Goal: Task Accomplishment & Management: Use online tool/utility

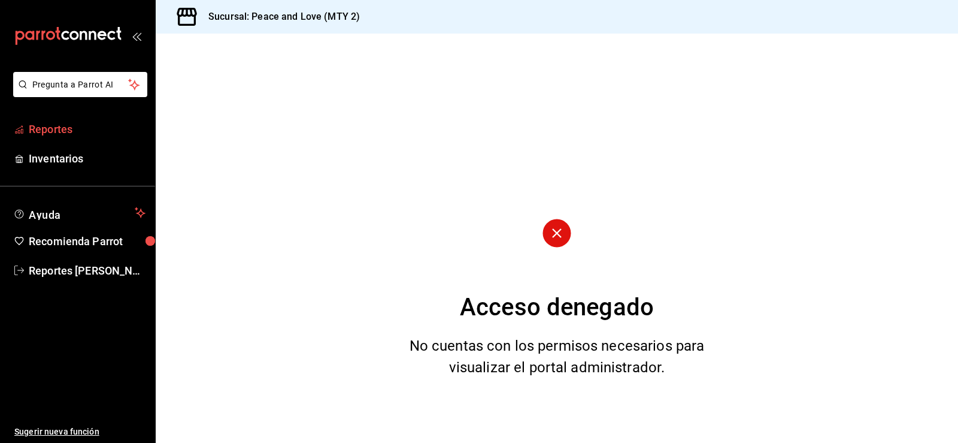
click at [81, 130] on span "Reportes" at bounding box center [87, 129] width 117 height 16
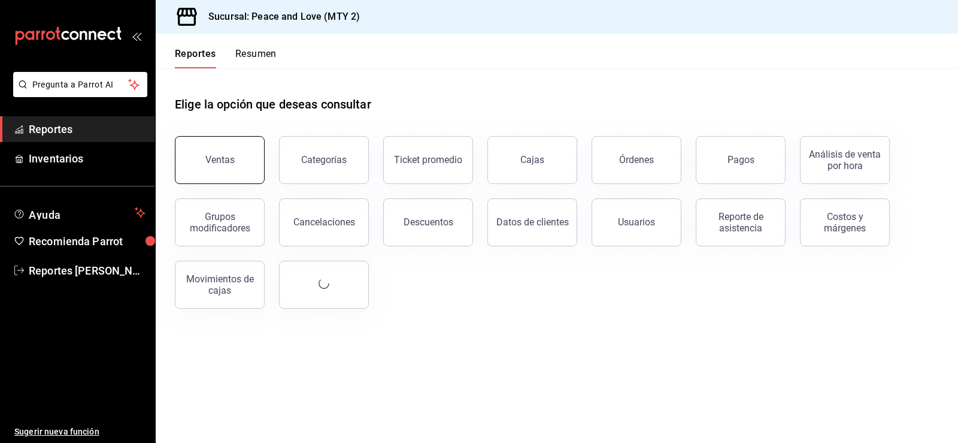
click at [216, 166] on button "Ventas" at bounding box center [220, 160] width 90 height 48
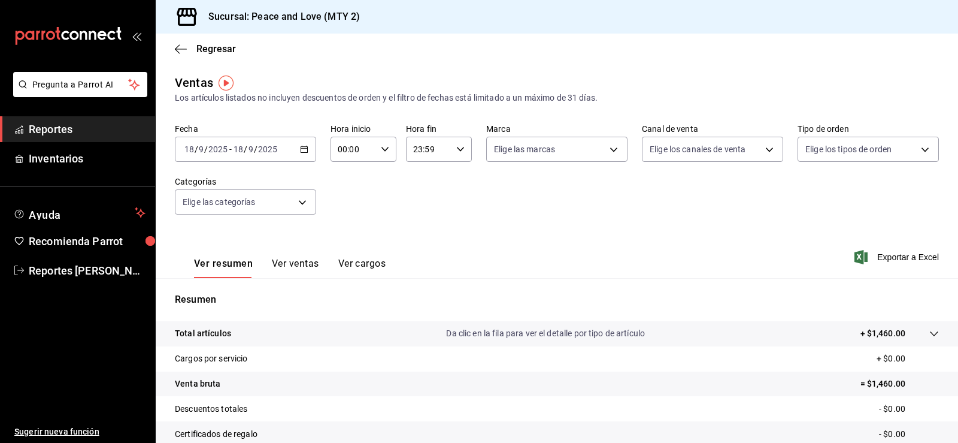
click at [303, 150] on icon "button" at bounding box center [304, 149] width 8 height 8
click at [284, 146] on div "[DATE] [DATE] - [DATE] [DATE]" at bounding box center [245, 149] width 141 height 25
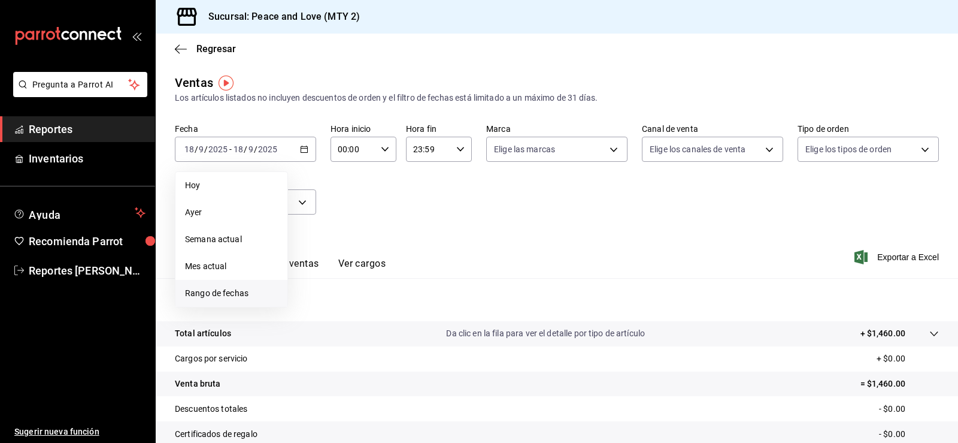
click at [227, 292] on span "Rango de fechas" at bounding box center [231, 293] width 93 height 13
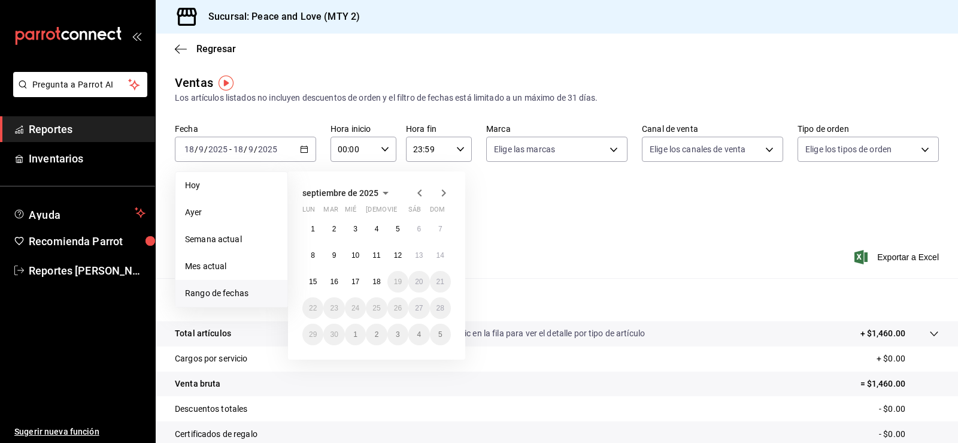
click at [419, 192] on icon "button" at bounding box center [420, 192] width 4 height 7
click at [419, 192] on icon "button" at bounding box center [420, 195] width 4 height 7
click at [419, 192] on icon "button" at bounding box center [420, 192] width 4 height 7
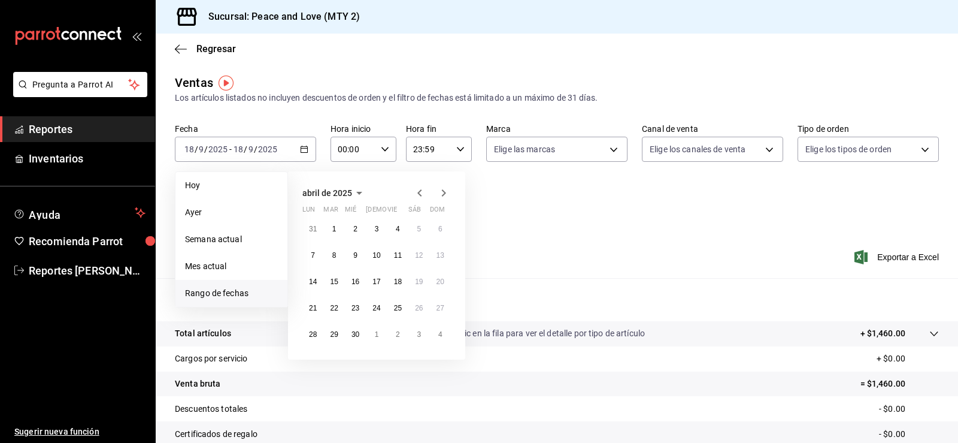
click at [419, 192] on icon "button" at bounding box center [420, 192] width 4 height 7
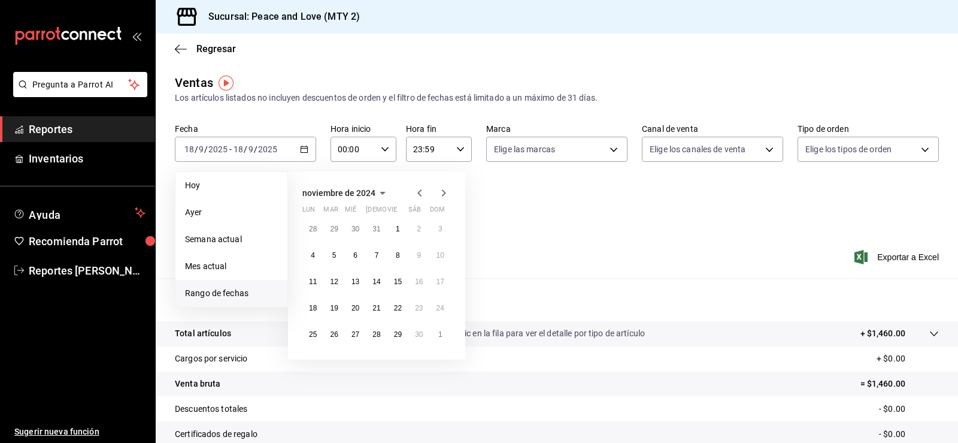
click at [419, 192] on icon "button" at bounding box center [420, 192] width 4 height 7
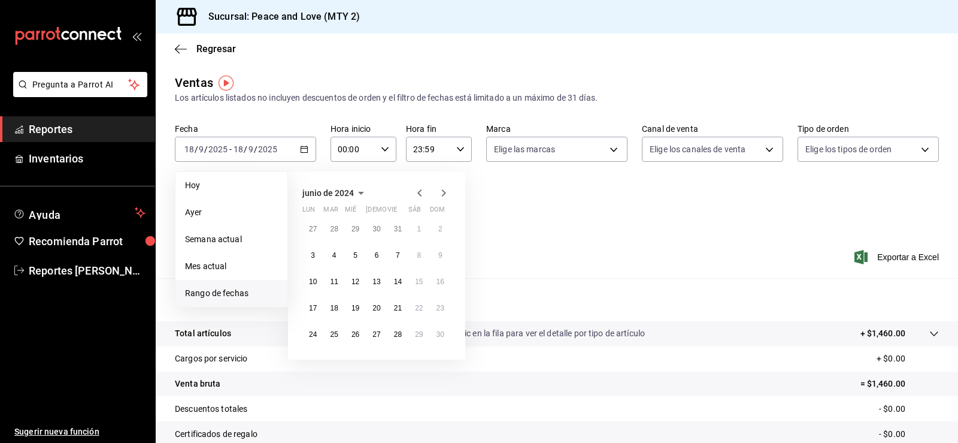
click at [419, 192] on icon "button" at bounding box center [420, 192] width 4 height 7
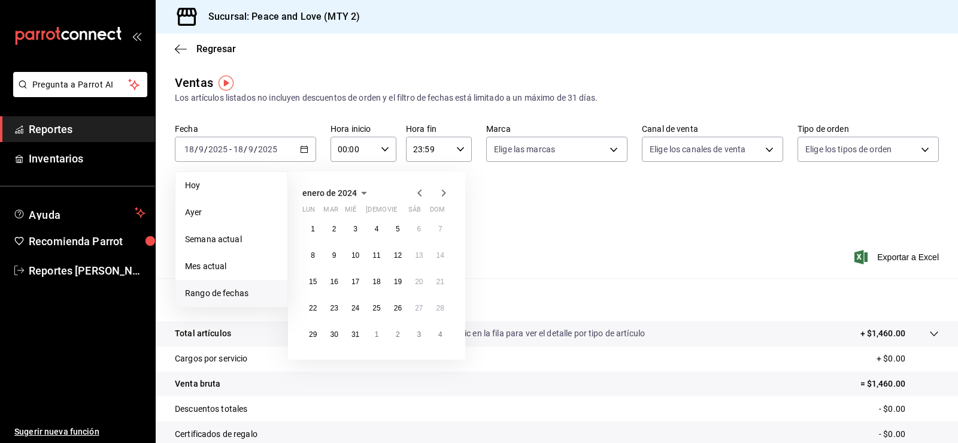
click at [361, 189] on icon "button" at bounding box center [364, 193] width 14 height 14
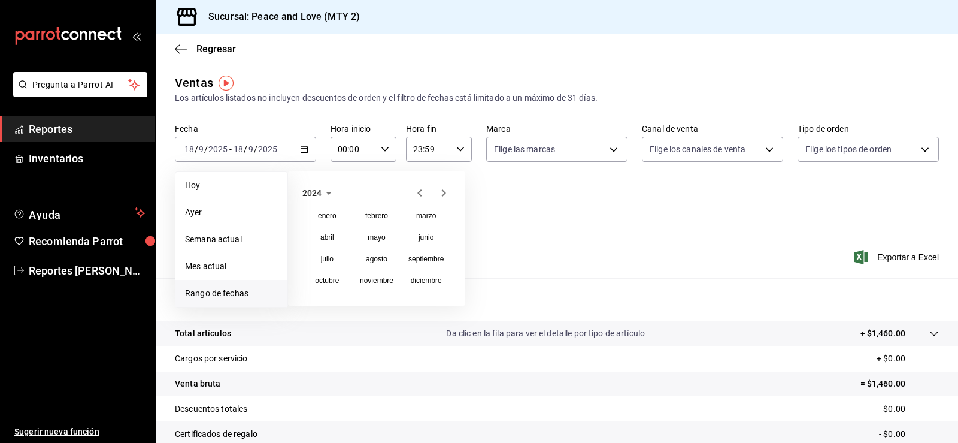
click at [324, 193] on icon "button" at bounding box center [329, 193] width 14 height 14
click at [420, 195] on icon "button" at bounding box center [420, 192] width 4 height 7
click at [422, 260] on button "2019" at bounding box center [426, 259] width 50 height 22
click at [329, 218] on abbr "enero" at bounding box center [327, 215] width 19 height 8
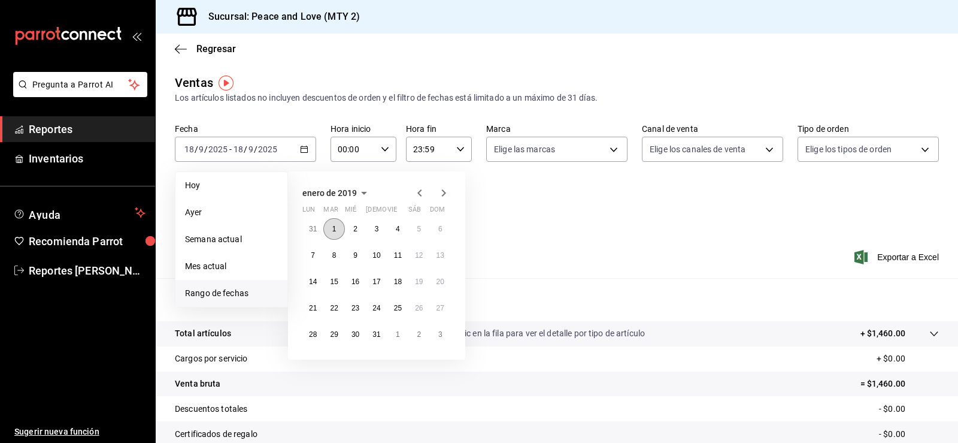
click at [338, 225] on button "1" at bounding box center [333, 229] width 21 height 22
click at [371, 330] on button "31" at bounding box center [376, 334] width 21 height 22
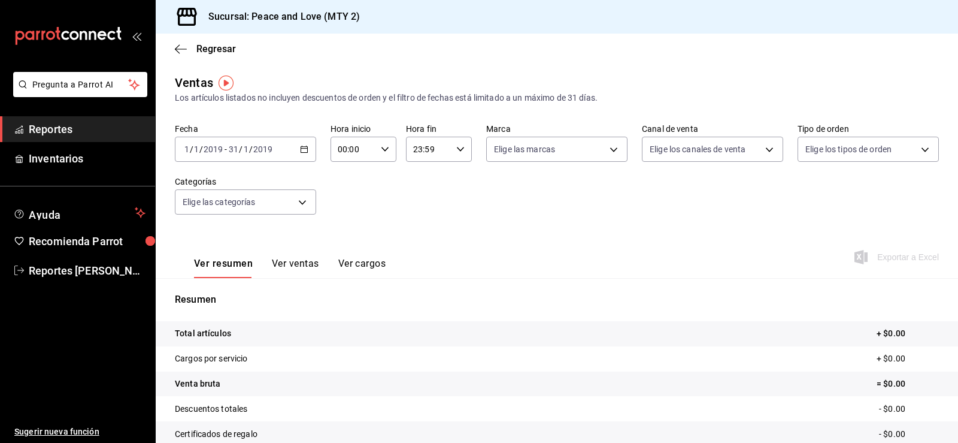
click at [301, 147] on icon "button" at bounding box center [304, 149] width 8 height 8
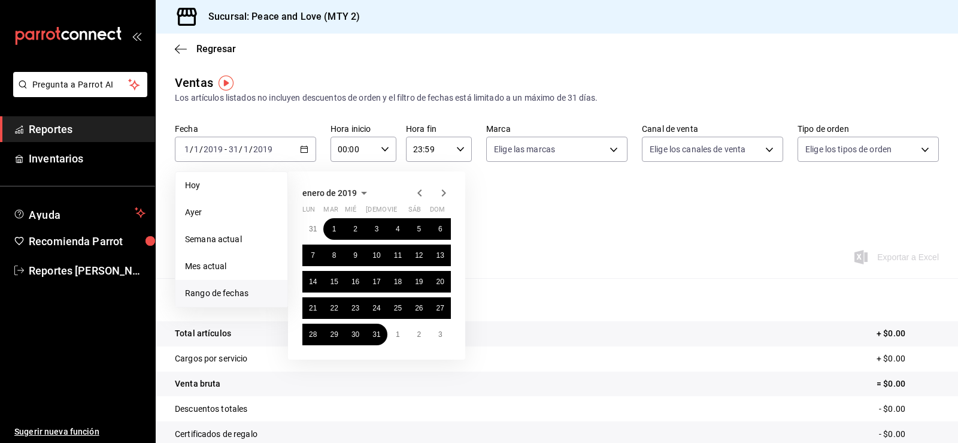
click at [443, 193] on icon "button" at bounding box center [444, 193] width 14 height 14
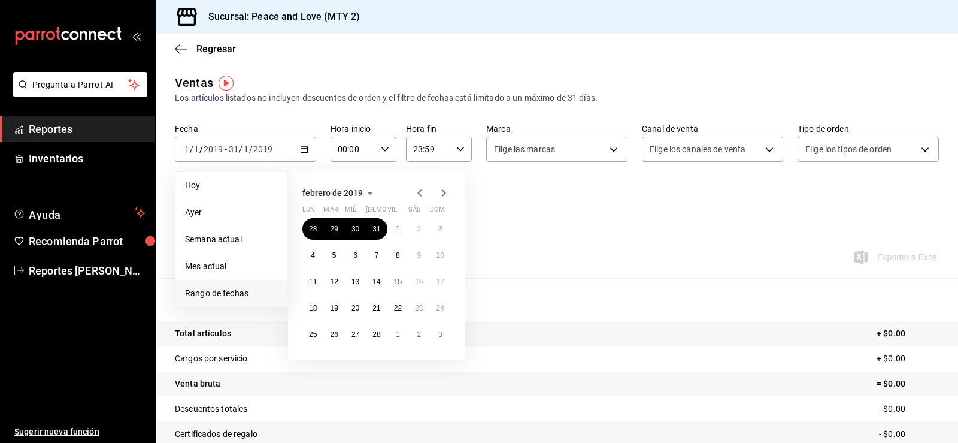
click at [445, 188] on icon "button" at bounding box center [444, 193] width 14 height 14
click at [394, 225] on button "1" at bounding box center [398, 229] width 21 height 22
click at [442, 340] on button "31" at bounding box center [440, 334] width 21 height 22
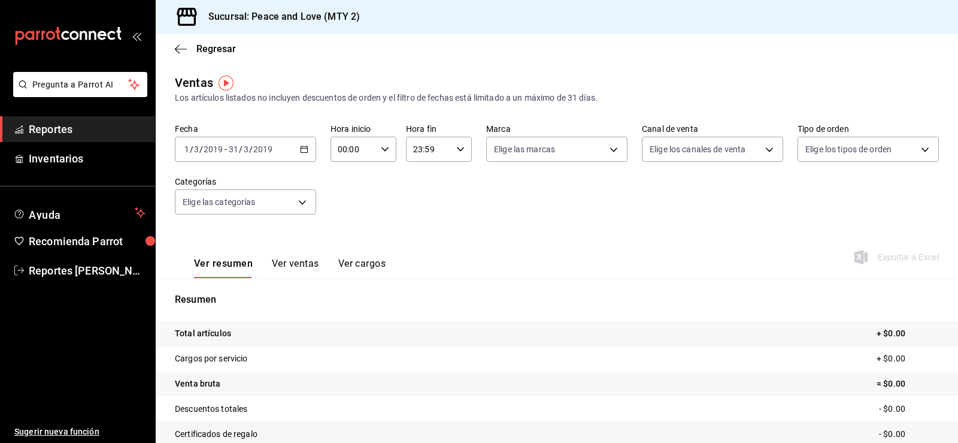
click at [305, 155] on div "[DATE] [DATE] - [DATE] [DATE]" at bounding box center [245, 149] width 141 height 25
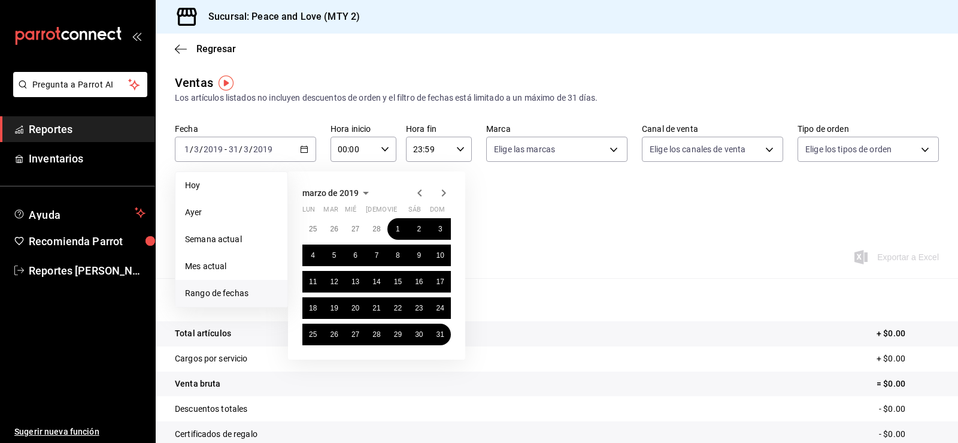
click at [444, 196] on icon "button" at bounding box center [444, 193] width 14 height 14
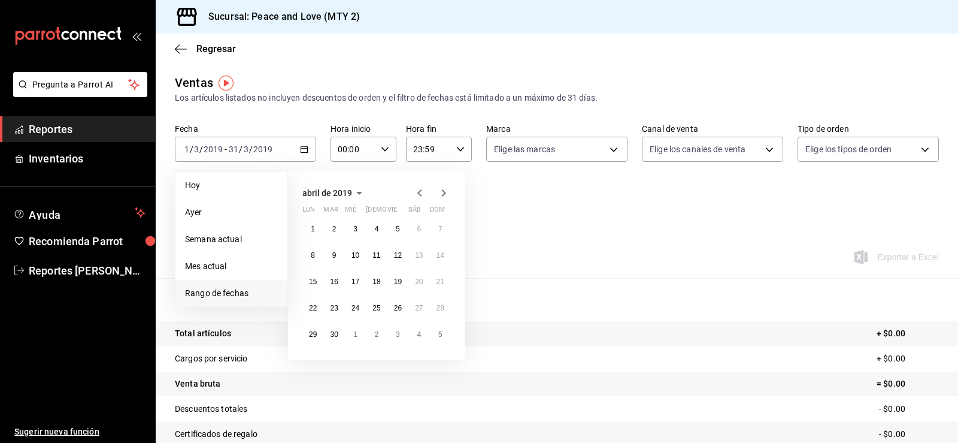
click at [444, 196] on icon "button" at bounding box center [444, 193] width 14 height 14
drag, startPoint x: 416, startPoint y: 228, endPoint x: 425, endPoint y: 292, distance: 64.1
click at [416, 229] on button "1" at bounding box center [419, 229] width 21 height 22
click at [438, 330] on abbr "30" at bounding box center [441, 334] width 8 height 8
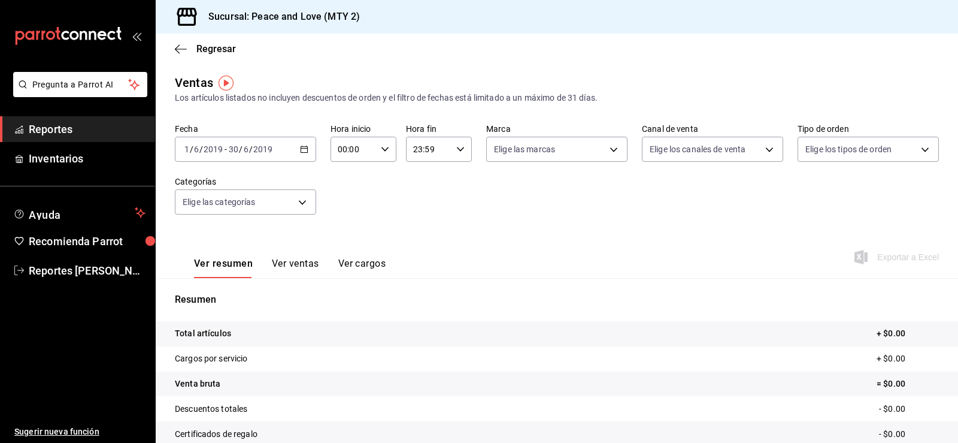
click at [307, 153] on div "[DATE] [DATE] - [DATE] [DATE]" at bounding box center [245, 149] width 141 height 25
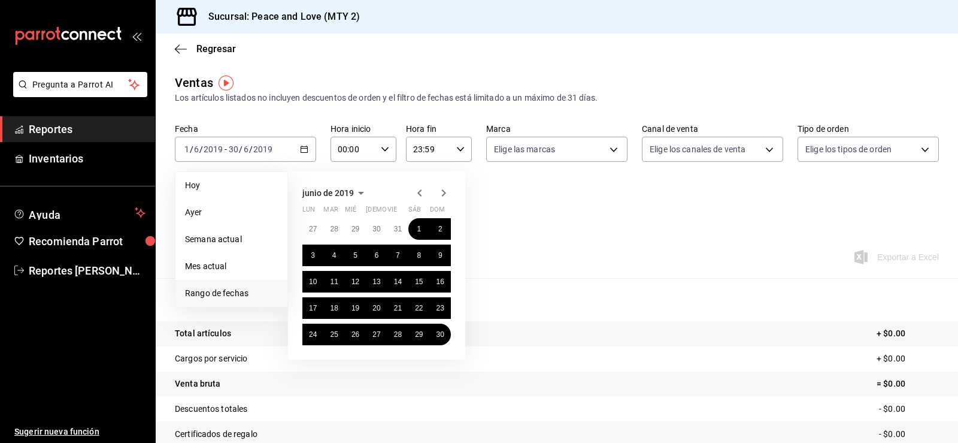
click at [440, 191] on icon "button" at bounding box center [444, 193] width 14 height 14
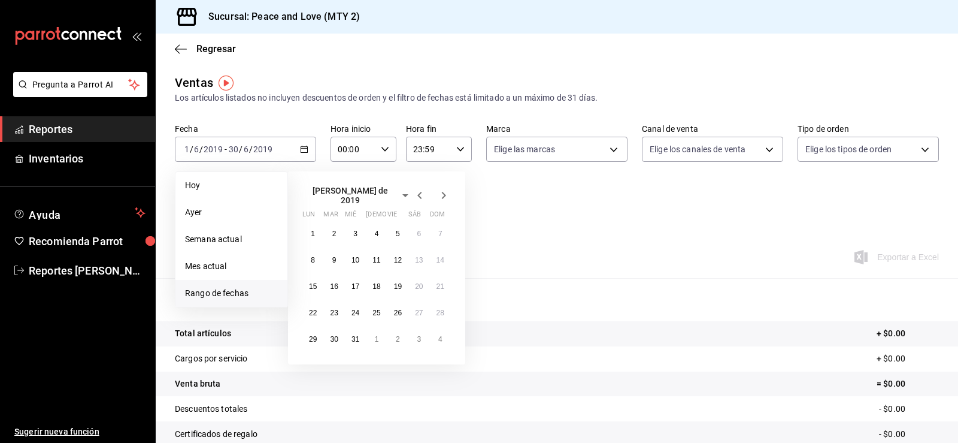
click at [440, 191] on icon "button" at bounding box center [444, 195] width 14 height 14
click at [440, 191] on icon "button" at bounding box center [444, 193] width 14 height 14
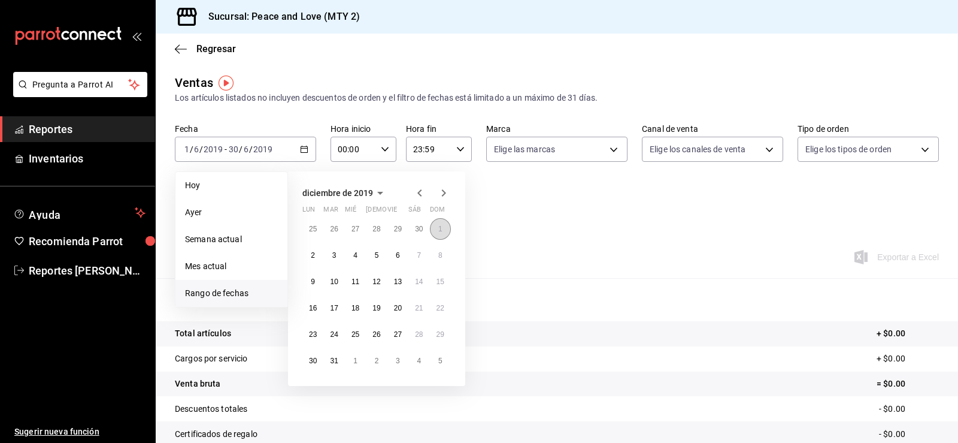
click at [441, 234] on button "1" at bounding box center [440, 229] width 21 height 22
click at [331, 354] on button "31" at bounding box center [333, 361] width 21 height 22
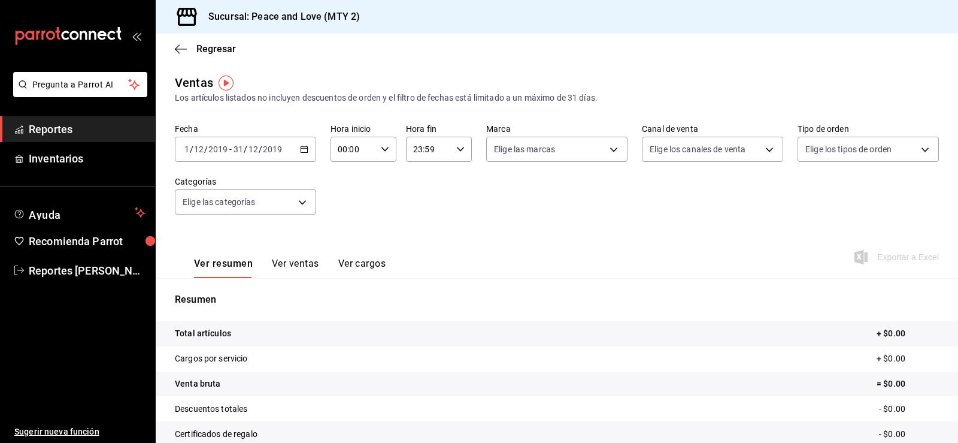
click at [302, 153] on \(Stroke\) "button" at bounding box center [304, 149] width 7 height 7
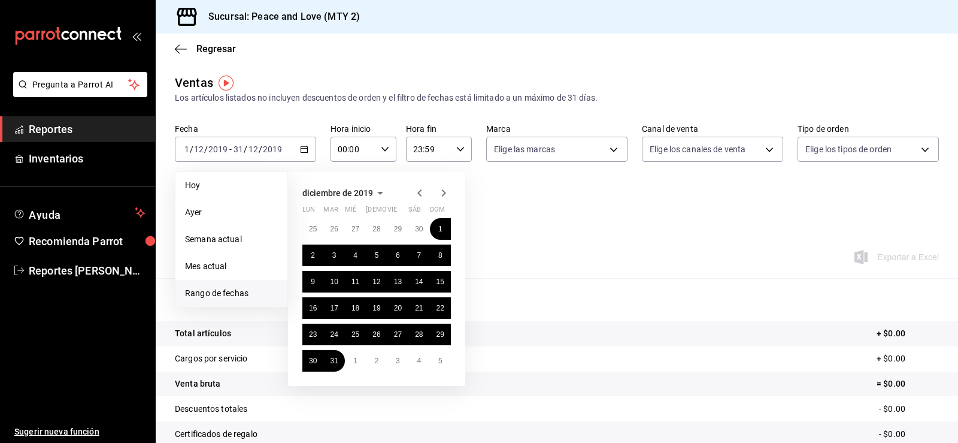
click at [442, 192] on icon "button" at bounding box center [444, 193] width 14 height 14
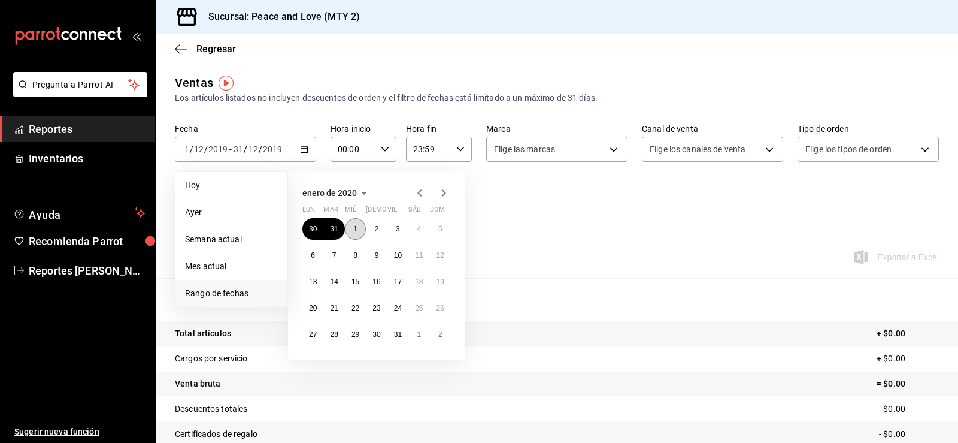
click at [355, 233] on button "1" at bounding box center [355, 229] width 21 height 22
click at [401, 334] on abbr "31" at bounding box center [398, 334] width 8 height 8
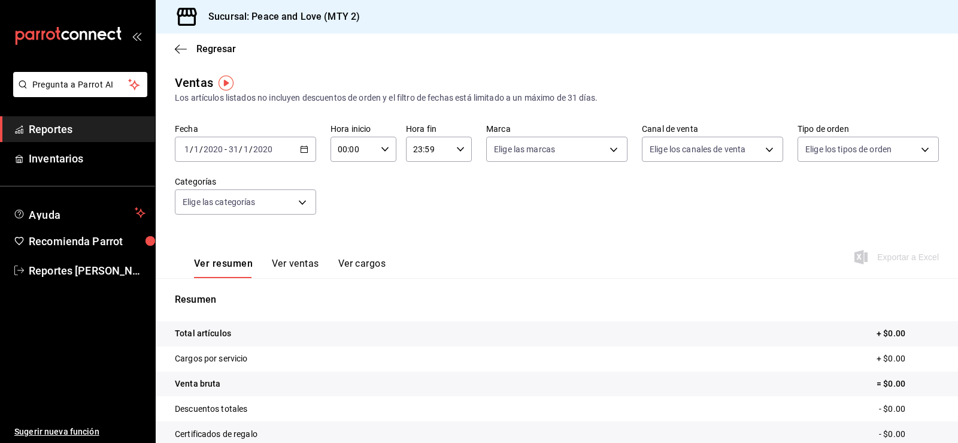
click at [307, 149] on div "[DATE] [DATE] - [DATE] [DATE]" at bounding box center [245, 149] width 141 height 25
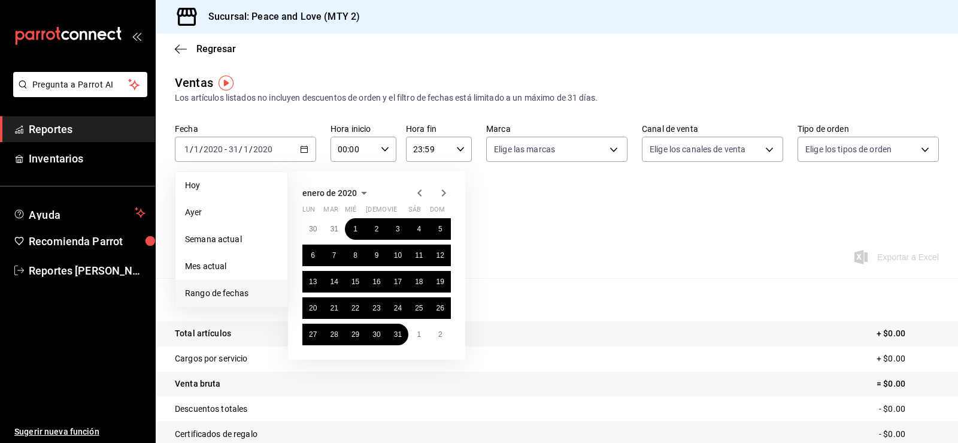
click at [441, 198] on icon "button" at bounding box center [444, 193] width 14 height 14
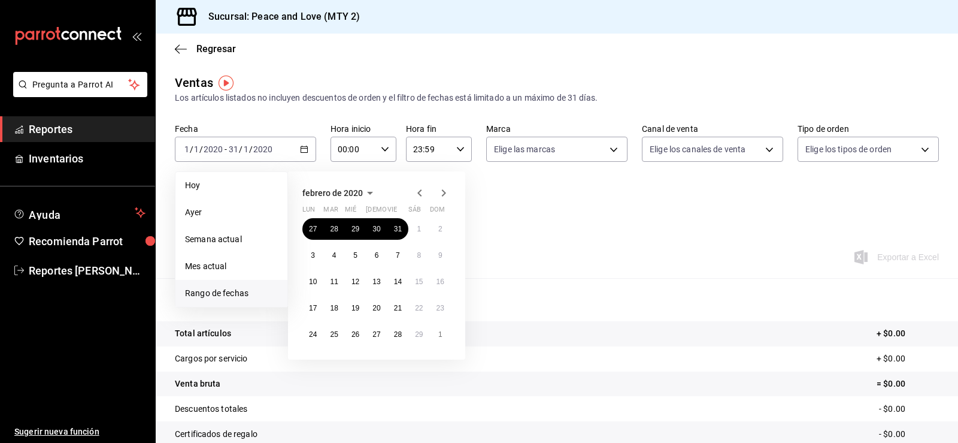
click at [441, 198] on icon "button" at bounding box center [444, 193] width 14 height 14
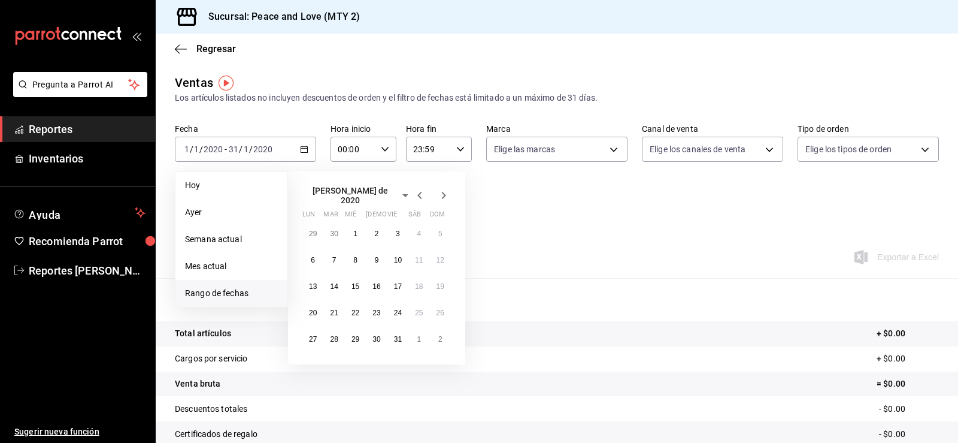
click at [441, 198] on icon "button" at bounding box center [444, 195] width 14 height 14
click at [441, 198] on icon "button" at bounding box center [444, 193] width 14 height 14
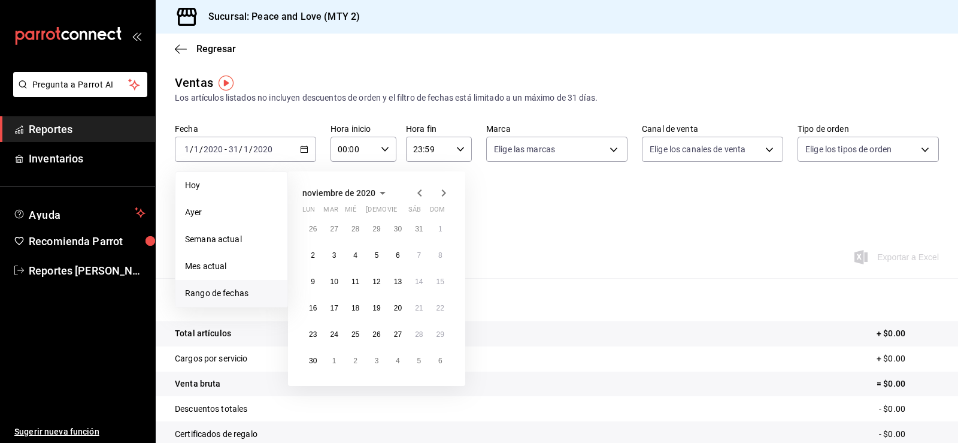
click at [441, 198] on icon "button" at bounding box center [444, 193] width 14 height 14
click at [419, 190] on icon "button" at bounding box center [420, 193] width 14 height 14
click at [334, 228] on abbr "1" at bounding box center [334, 229] width 4 height 8
click at [383, 331] on button "31" at bounding box center [376, 334] width 21 height 22
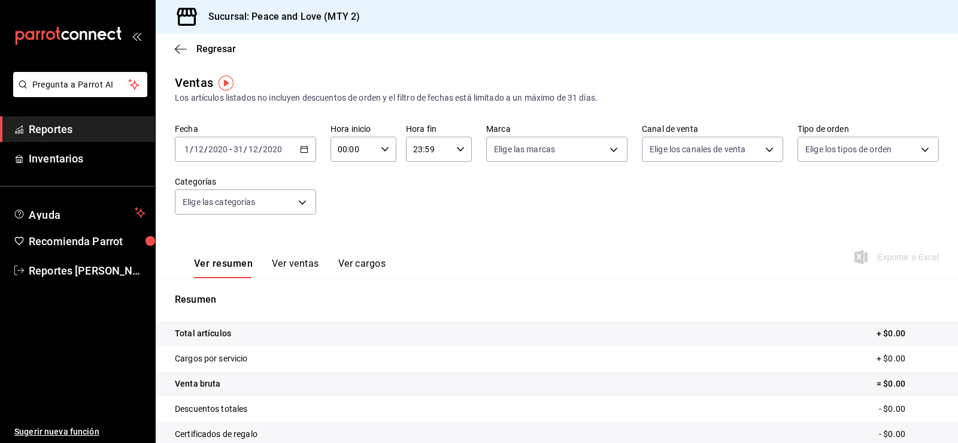
click at [307, 149] on div "[DATE] [DATE] - [DATE] [DATE]" at bounding box center [245, 149] width 141 height 25
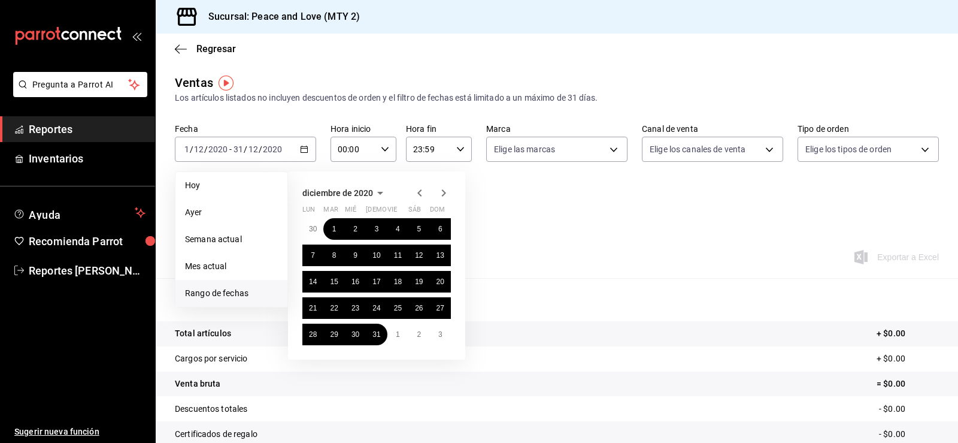
click at [440, 197] on icon "button" at bounding box center [444, 193] width 14 height 14
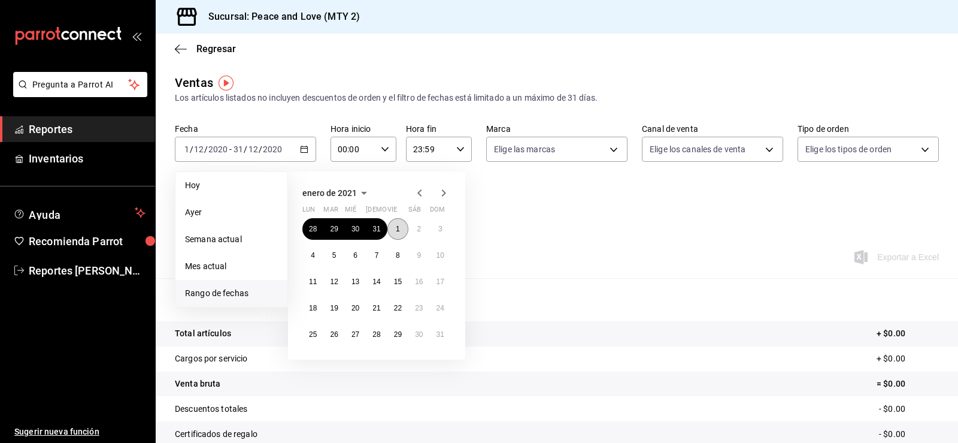
click at [398, 226] on abbr "1" at bounding box center [398, 229] width 4 height 8
click at [440, 335] on abbr "31" at bounding box center [441, 334] width 8 height 8
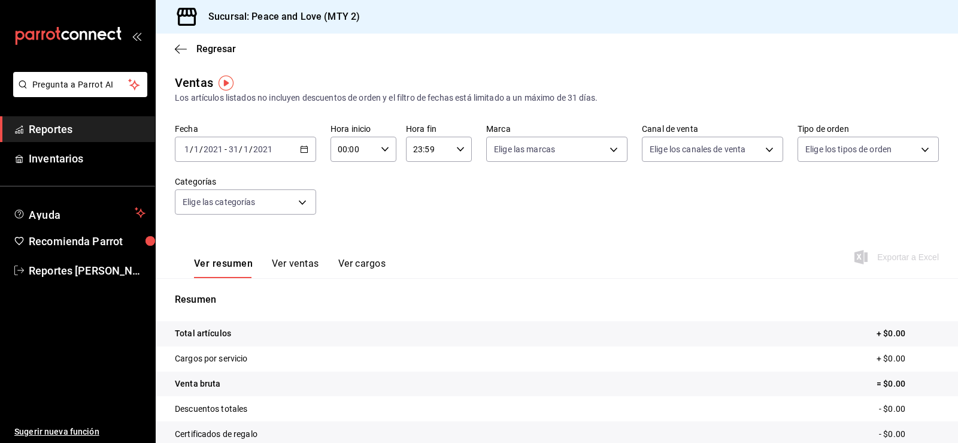
click at [303, 147] on icon "button" at bounding box center [304, 149] width 8 height 8
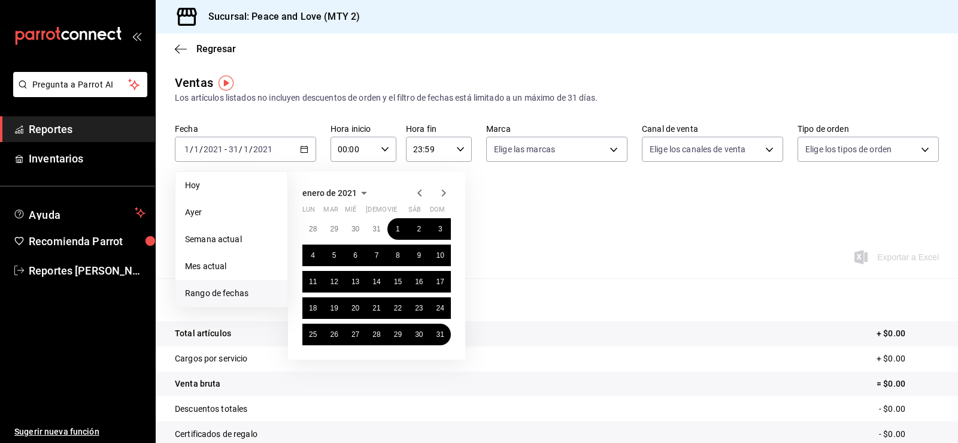
click at [444, 194] on icon "button" at bounding box center [444, 192] width 4 height 7
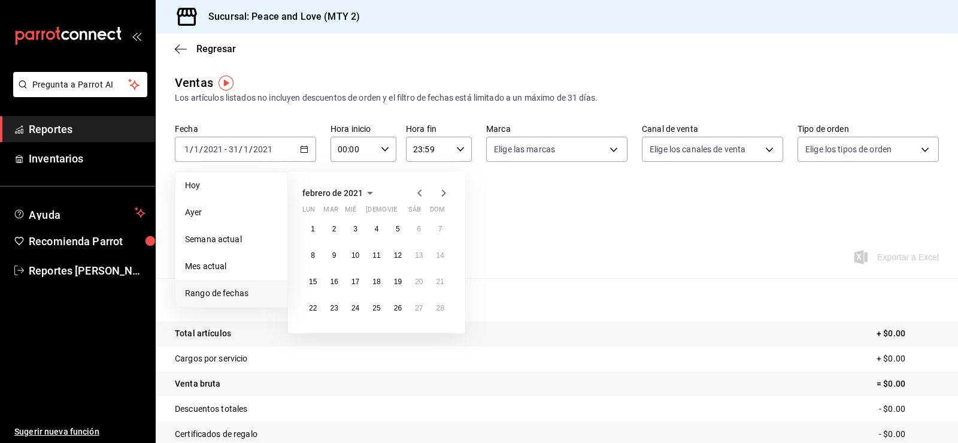
click at [446, 190] on icon "button" at bounding box center [444, 193] width 14 height 14
click at [313, 226] on abbr "1" at bounding box center [313, 229] width 4 height 8
click at [358, 342] on button "31" at bounding box center [355, 334] width 21 height 22
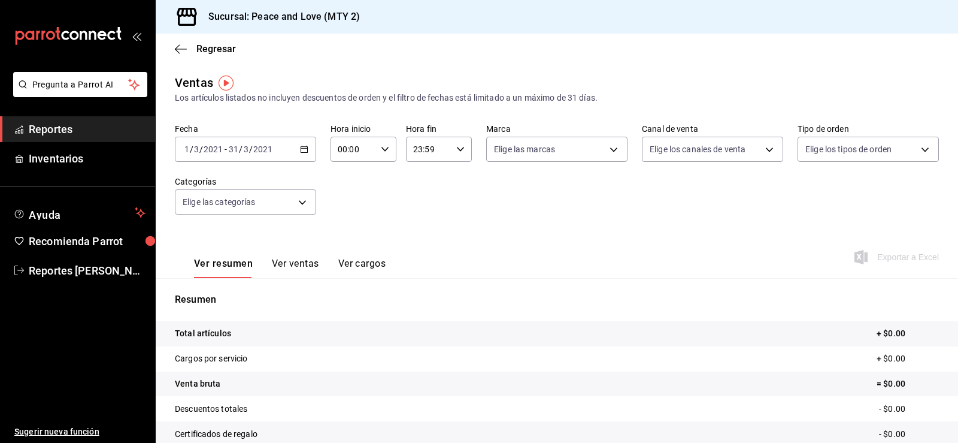
click at [304, 150] on icon "button" at bounding box center [304, 149] width 8 height 8
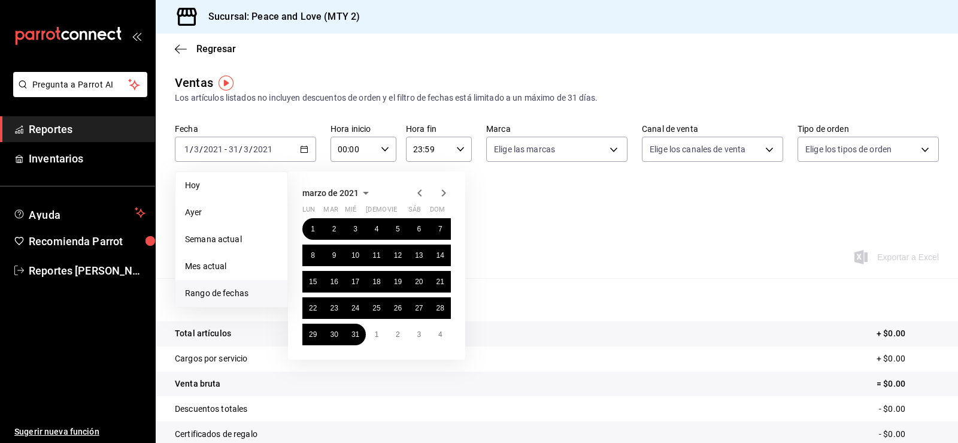
click at [438, 193] on icon "button" at bounding box center [444, 193] width 14 height 14
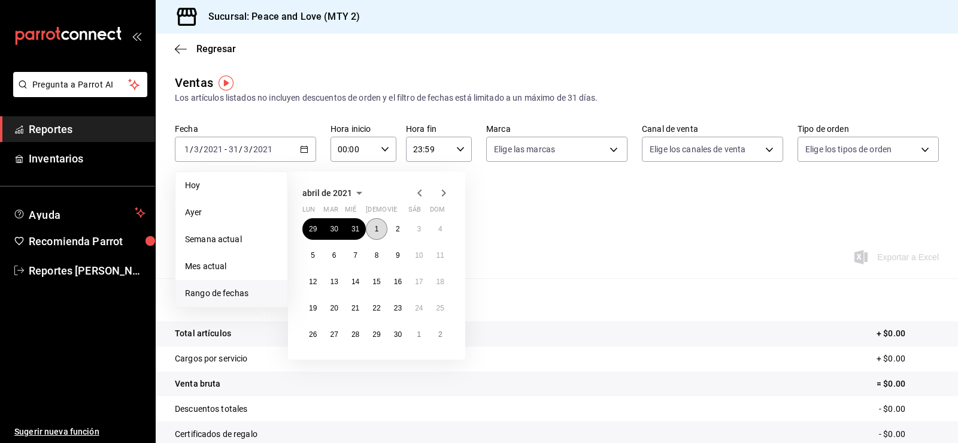
click at [378, 229] on abbr "1" at bounding box center [377, 229] width 4 height 8
click at [400, 332] on abbr "30" at bounding box center [398, 334] width 8 height 8
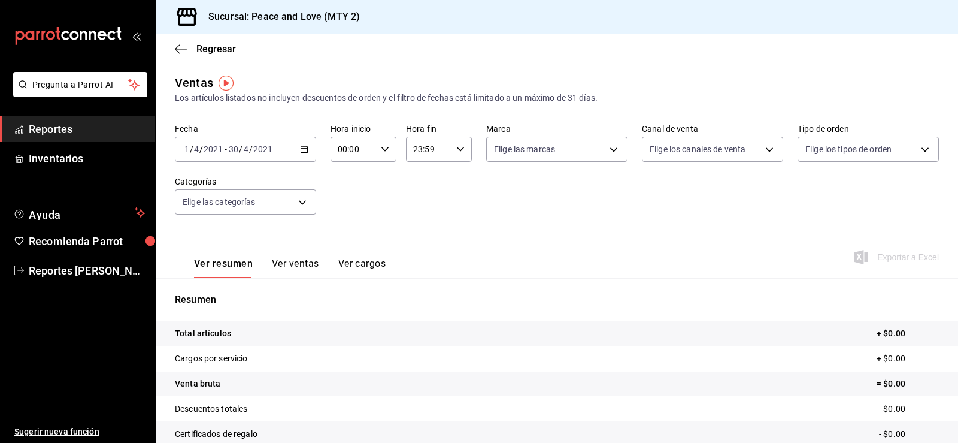
click at [308, 153] on div "[DATE] [DATE] - [DATE] [DATE]" at bounding box center [245, 149] width 141 height 25
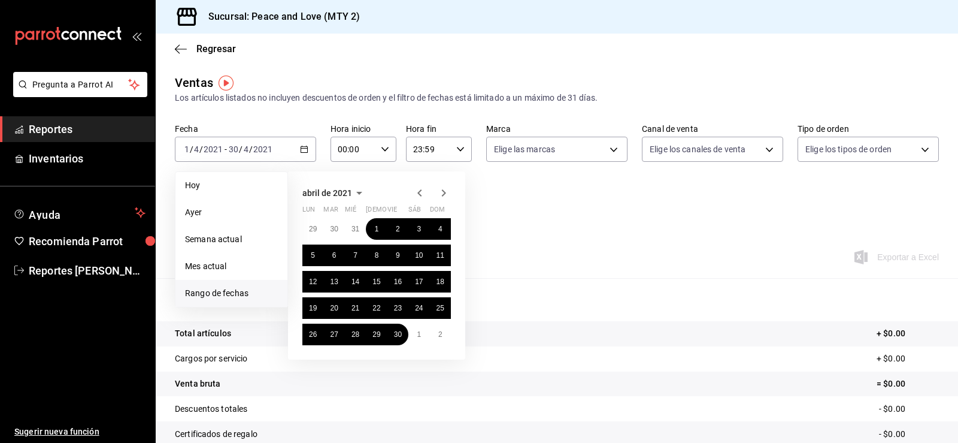
click at [441, 195] on icon "button" at bounding box center [444, 193] width 14 height 14
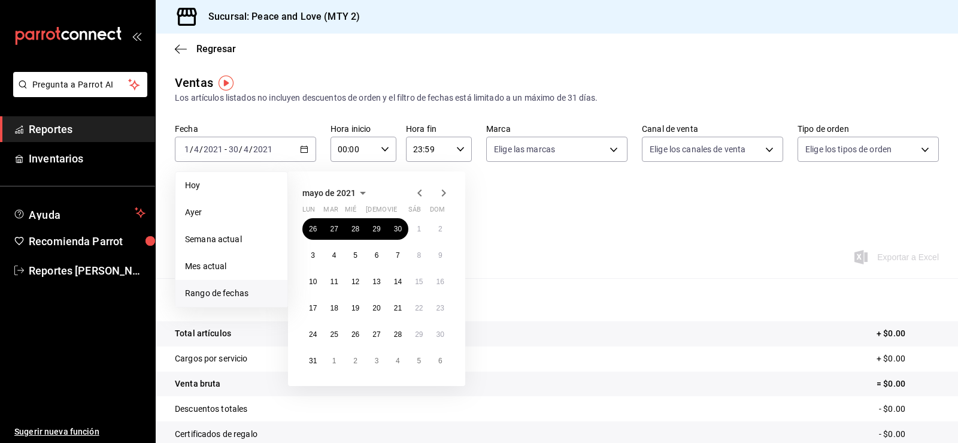
click at [441, 195] on icon "button" at bounding box center [444, 193] width 14 height 14
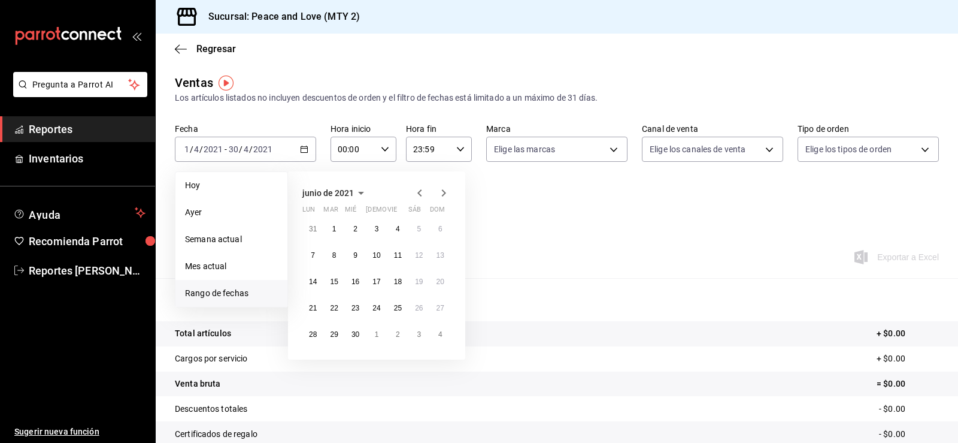
click at [441, 195] on icon "button" at bounding box center [444, 193] width 14 height 14
click at [441, 195] on icon "button" at bounding box center [444, 195] width 14 height 14
click at [441, 195] on icon "button" at bounding box center [444, 193] width 14 height 14
click at [439, 195] on icon "button" at bounding box center [444, 193] width 14 height 14
click at [394, 229] on button "1" at bounding box center [398, 229] width 21 height 22
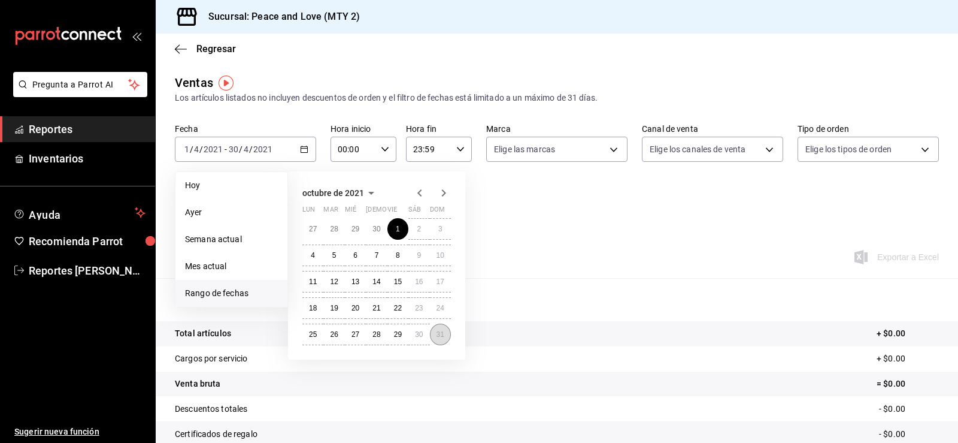
click at [438, 332] on abbr "31" at bounding box center [441, 334] width 8 height 8
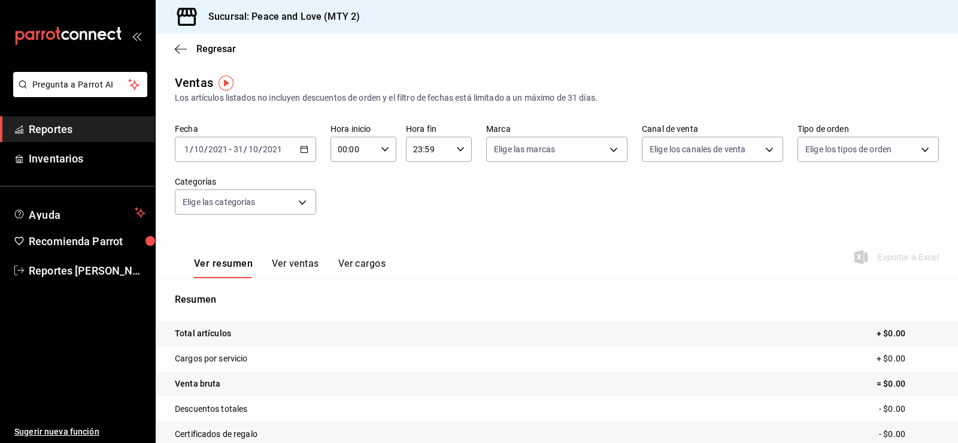
click at [305, 150] on icon "button" at bounding box center [304, 149] width 8 height 8
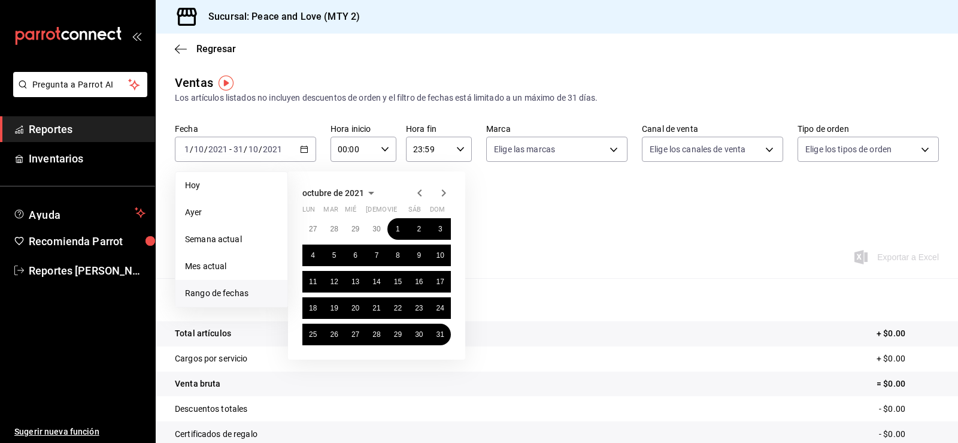
click at [446, 197] on icon "button" at bounding box center [444, 193] width 14 height 14
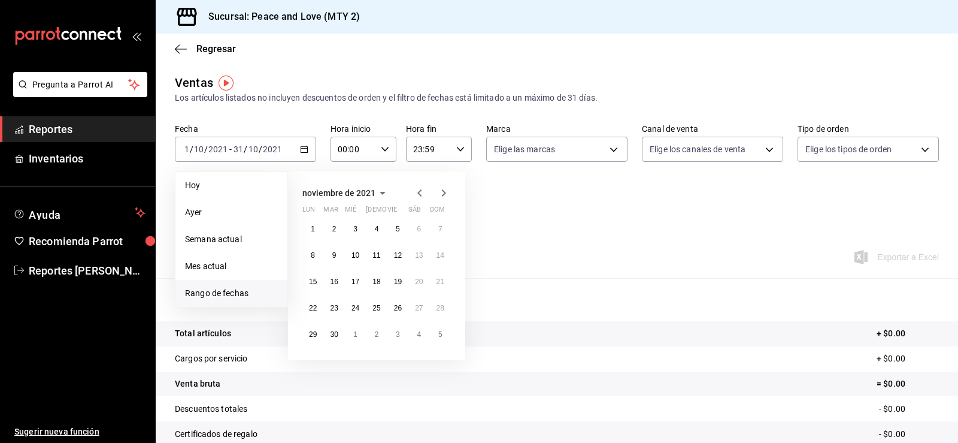
click at [446, 197] on icon "button" at bounding box center [444, 193] width 14 height 14
click at [415, 223] on button "1" at bounding box center [419, 229] width 21 height 22
click at [314, 356] on button "31" at bounding box center [312, 361] width 21 height 22
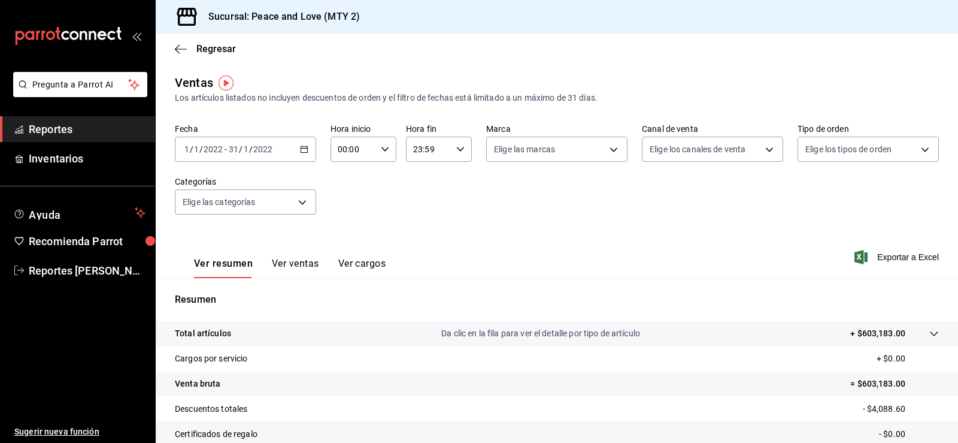
click at [301, 153] on div "[DATE] [DATE] - [DATE] [DATE]" at bounding box center [245, 149] width 141 height 25
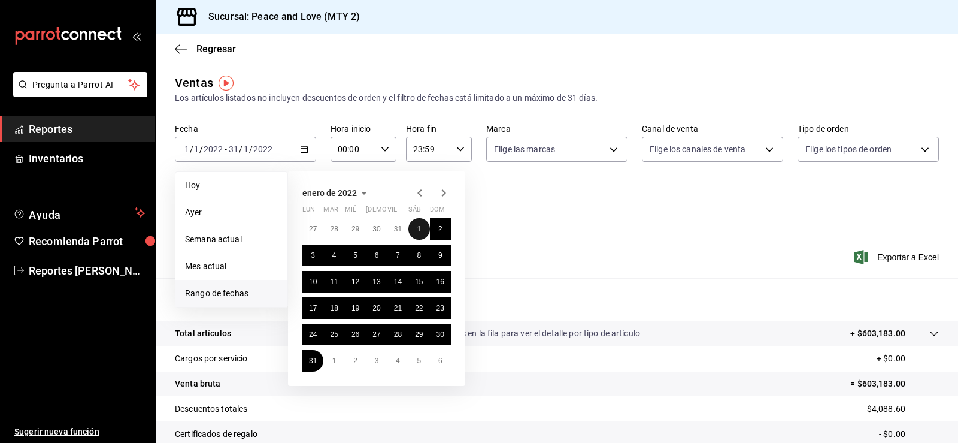
click at [420, 232] on abbr "1" at bounding box center [419, 229] width 4 height 8
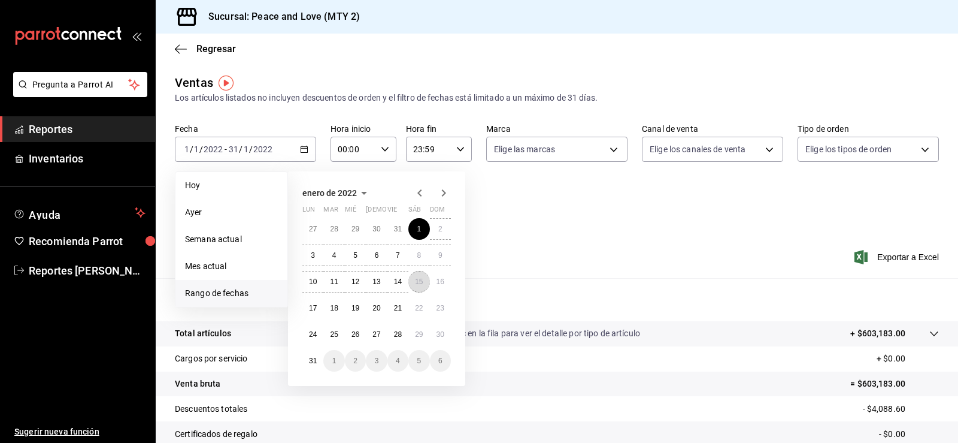
click at [415, 282] on button "15" at bounding box center [419, 282] width 21 height 22
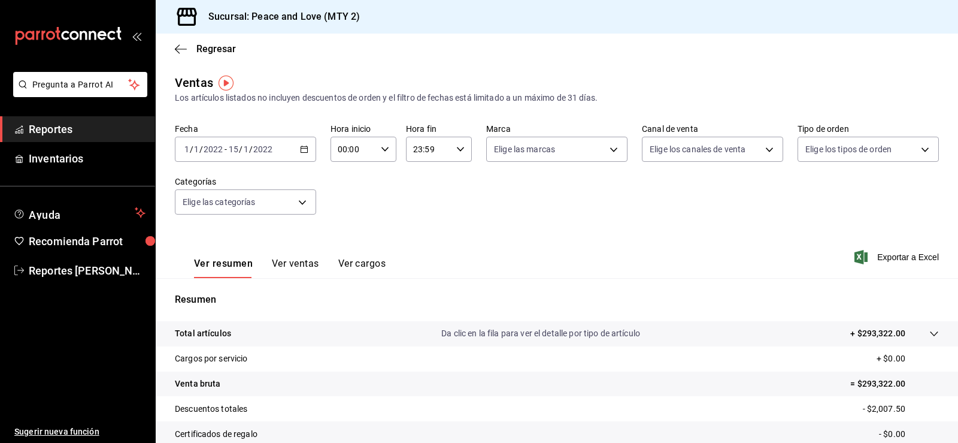
click at [304, 146] on icon "button" at bounding box center [304, 149] width 8 height 8
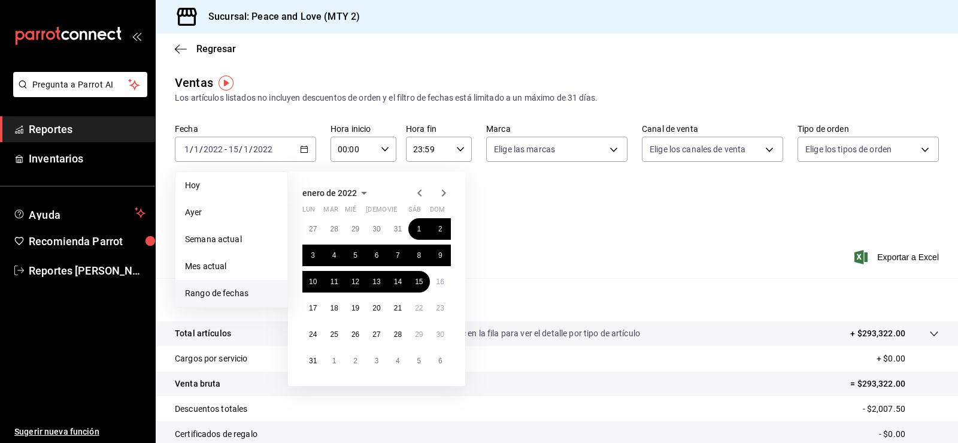
click at [422, 195] on icon "button" at bounding box center [420, 193] width 14 height 14
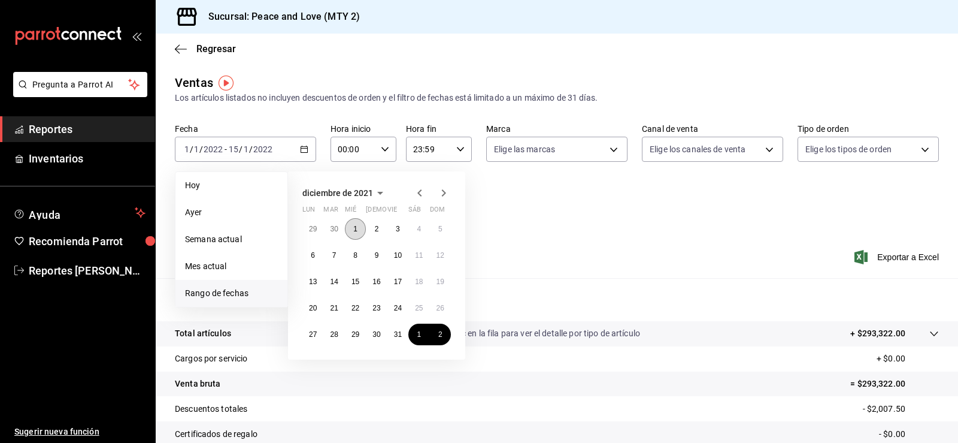
click at [356, 226] on abbr "1" at bounding box center [355, 229] width 4 height 8
click at [403, 330] on button "31" at bounding box center [398, 334] width 21 height 22
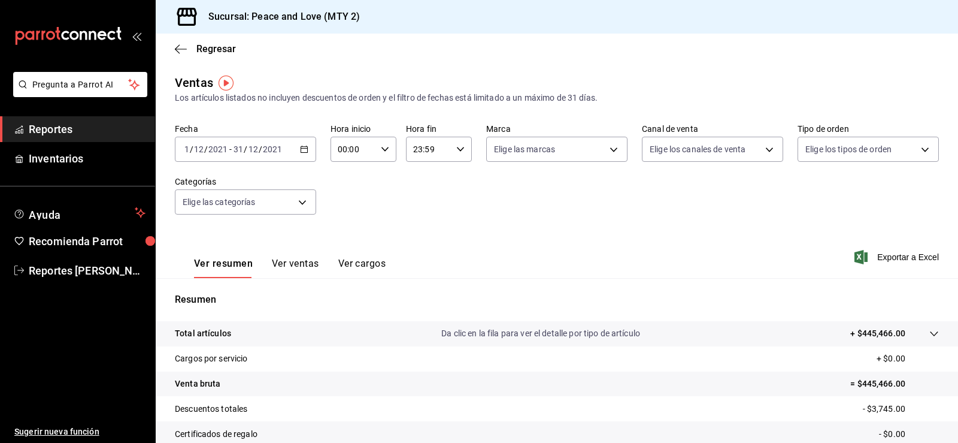
click at [301, 149] on \(Stroke\) "button" at bounding box center [304, 149] width 7 height 7
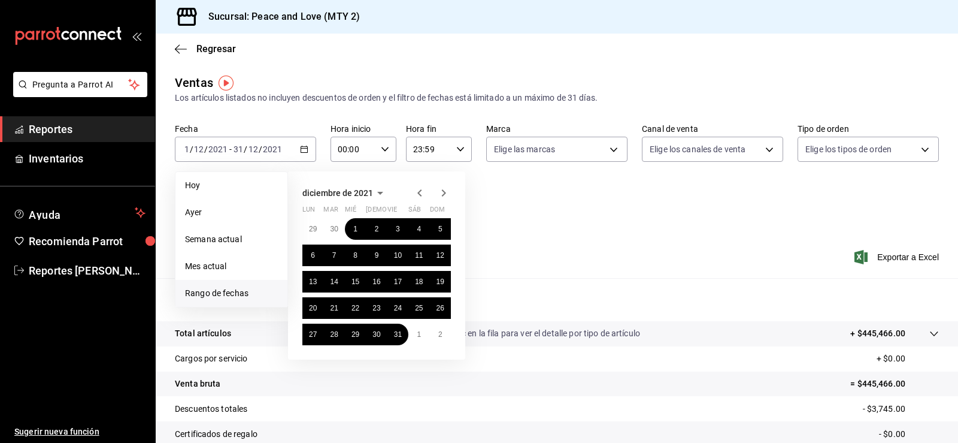
click at [419, 193] on icon "button" at bounding box center [420, 193] width 14 height 14
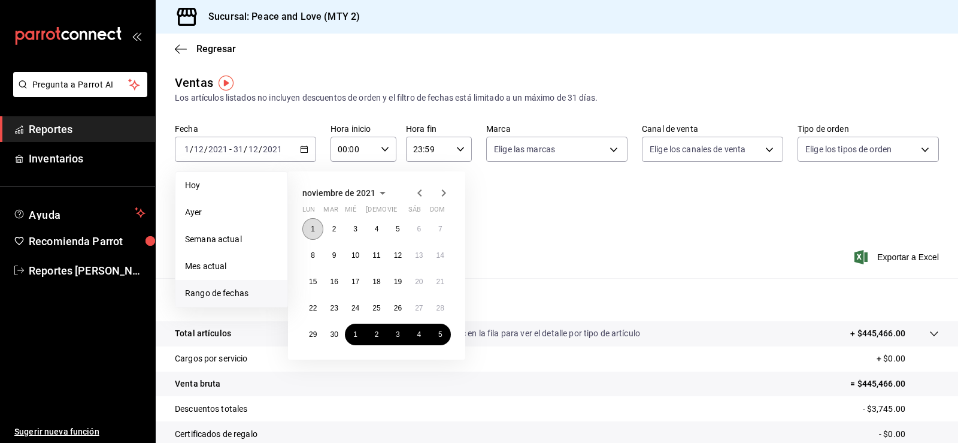
click at [311, 230] on abbr "1" at bounding box center [313, 229] width 4 height 8
click at [337, 331] on button "30" at bounding box center [333, 334] width 21 height 22
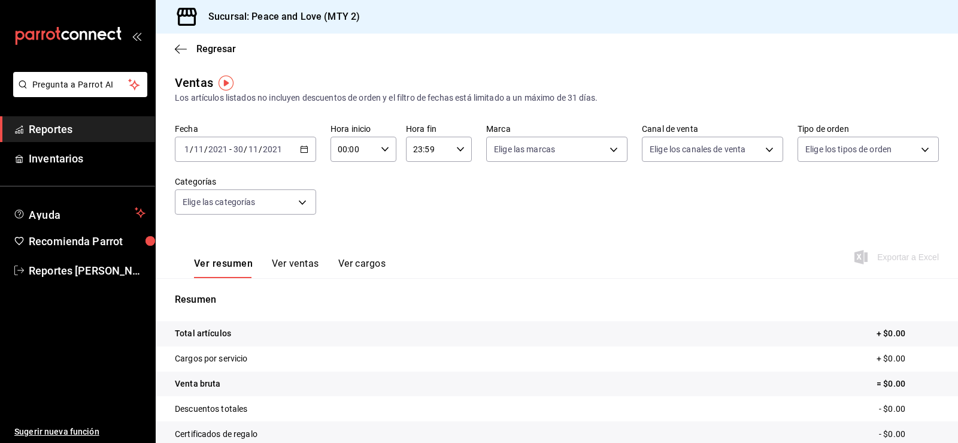
click at [302, 151] on icon "button" at bounding box center [304, 149] width 8 height 8
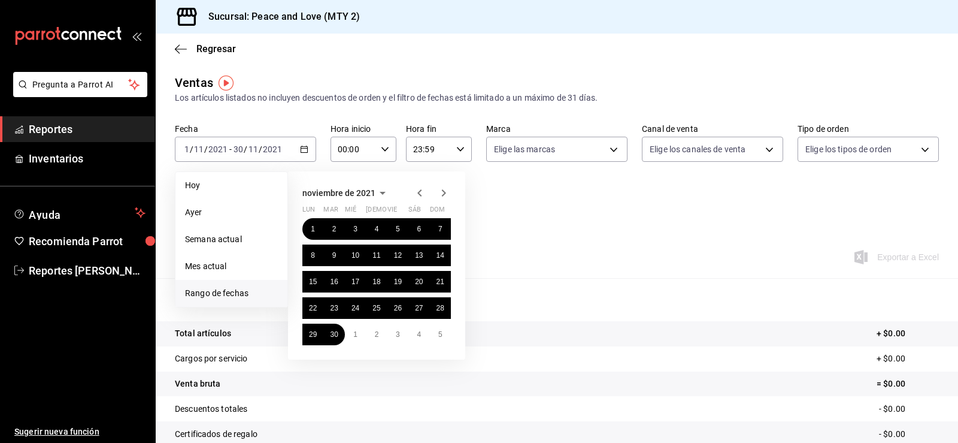
click at [444, 194] on icon "button" at bounding box center [444, 192] width 4 height 7
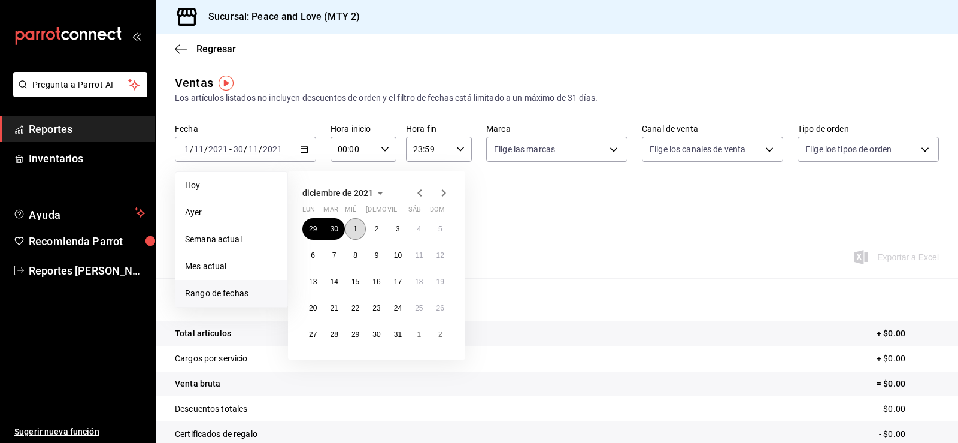
click at [350, 228] on button "1" at bounding box center [355, 229] width 21 height 22
click at [400, 337] on abbr "31" at bounding box center [398, 334] width 8 height 8
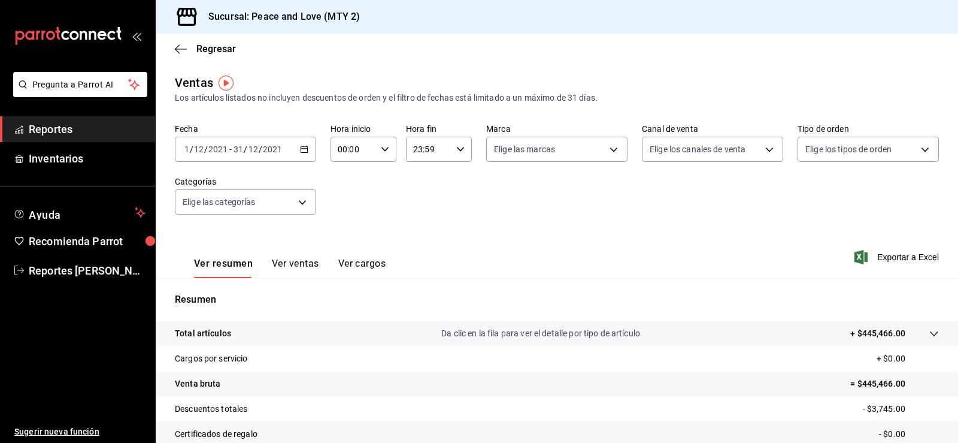
click at [304, 155] on div "[DATE] [DATE] - [DATE] [DATE]" at bounding box center [245, 149] width 141 height 25
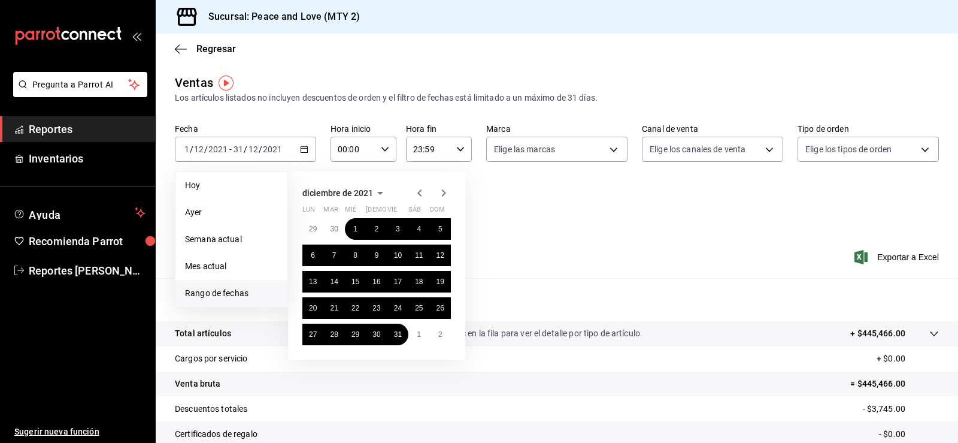
click at [447, 189] on icon "button" at bounding box center [444, 193] width 14 height 14
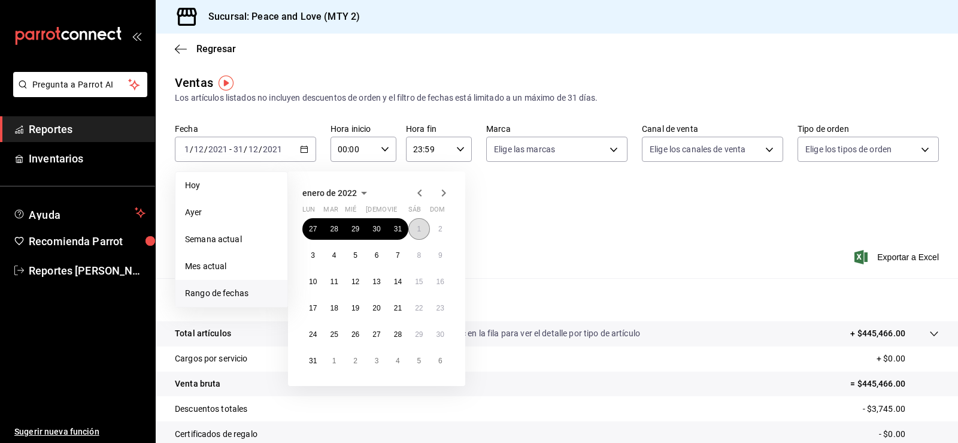
click at [418, 223] on button "1" at bounding box center [419, 229] width 21 height 22
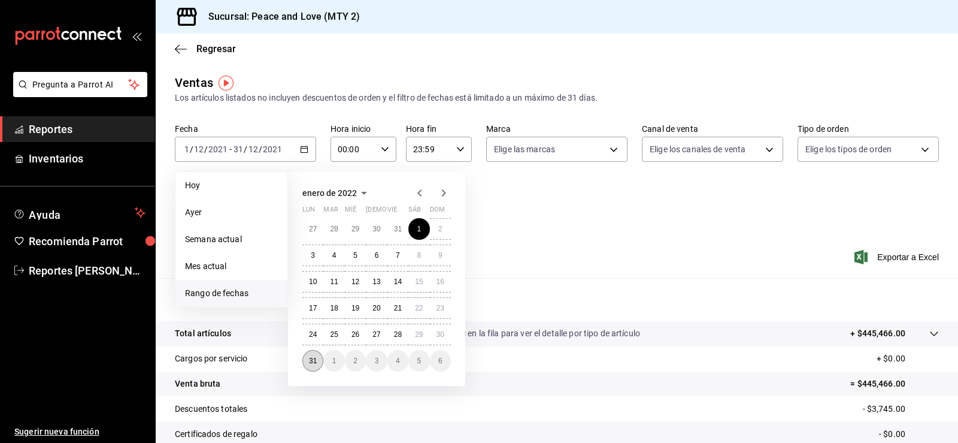
click at [310, 369] on button "31" at bounding box center [312, 361] width 21 height 22
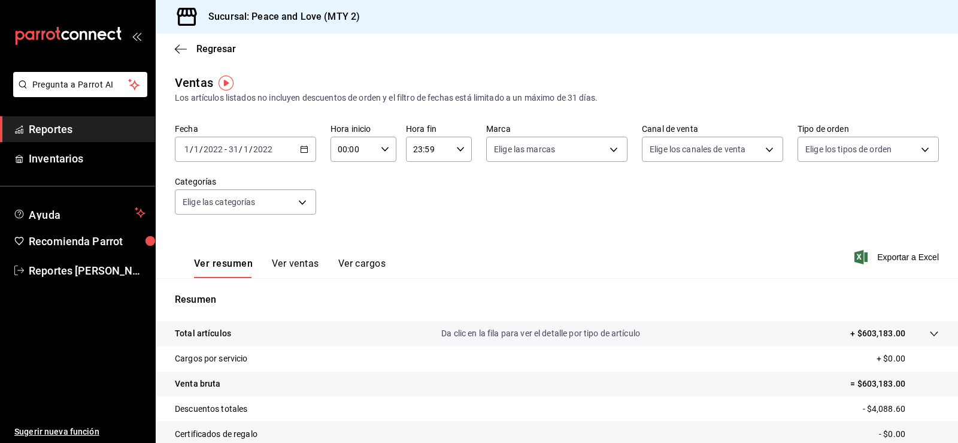
click at [301, 149] on \(Stroke\) "button" at bounding box center [304, 148] width 7 height 1
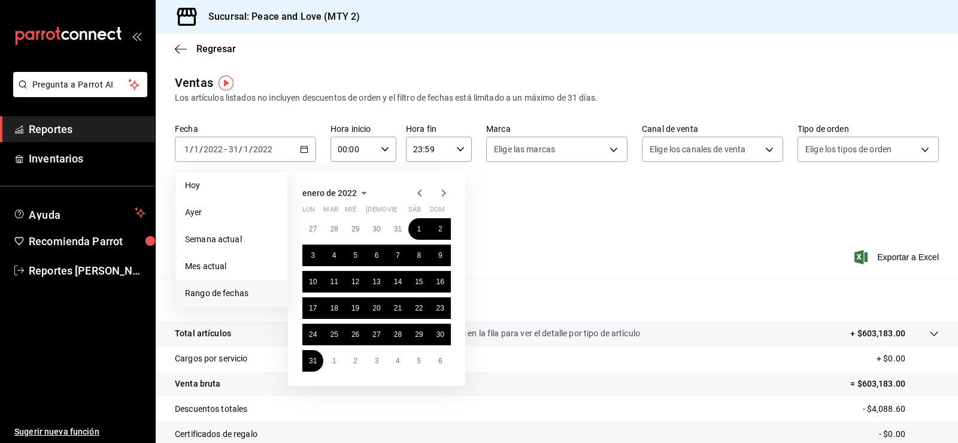
click at [446, 193] on icon "button" at bounding box center [444, 192] width 4 height 7
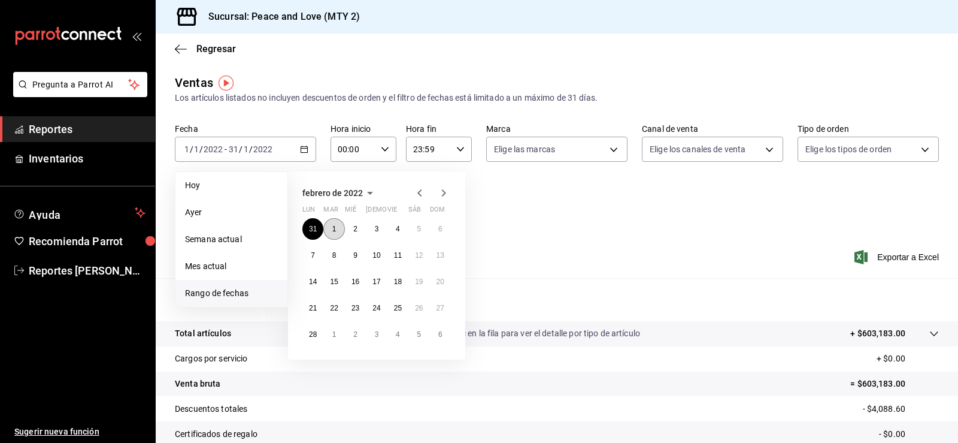
click at [334, 225] on abbr "1" at bounding box center [334, 229] width 4 height 8
click at [309, 338] on abbr "28" at bounding box center [313, 334] width 8 height 8
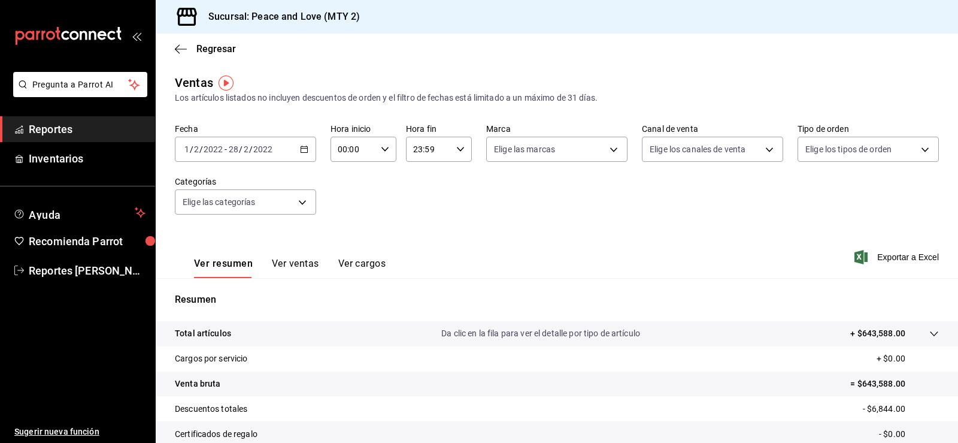
click at [302, 146] on \(Stroke\) "button" at bounding box center [302, 146] width 1 height 1
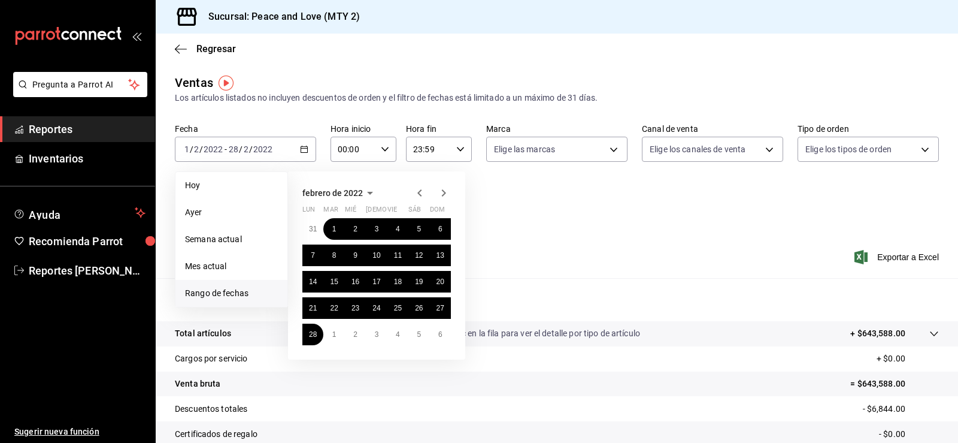
click at [441, 192] on icon "button" at bounding box center [444, 193] width 14 height 14
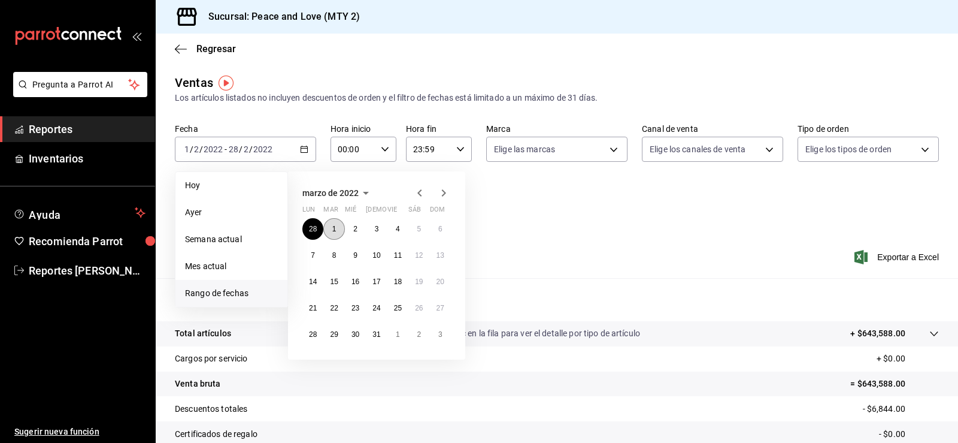
click at [334, 222] on button "1" at bounding box center [333, 229] width 21 height 22
click at [386, 329] on button "31" at bounding box center [376, 334] width 21 height 22
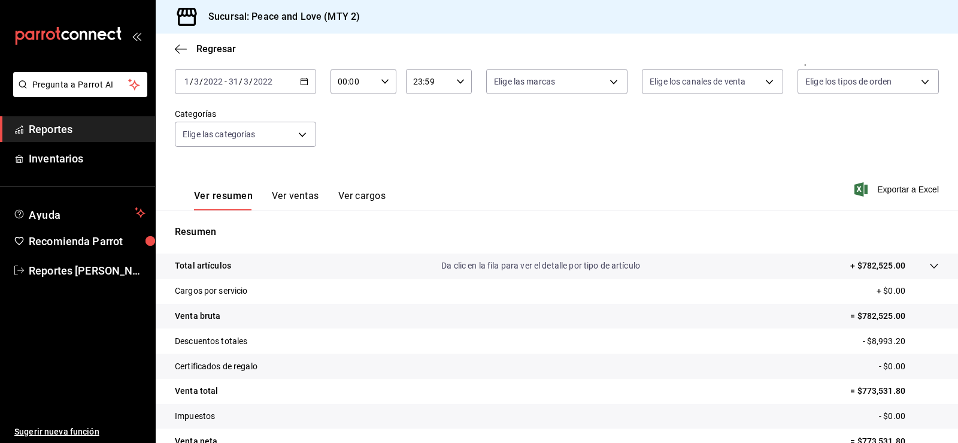
scroll to position [67, 0]
click at [303, 79] on icon "button" at bounding box center [304, 82] width 8 height 8
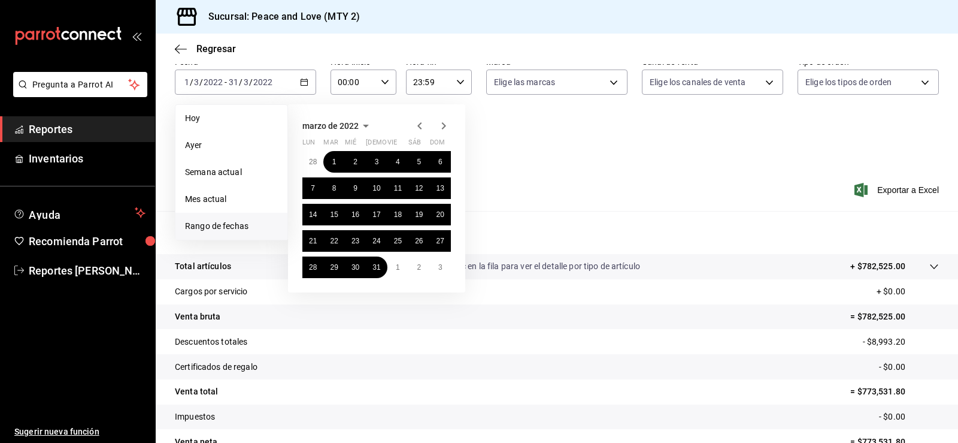
click at [444, 121] on icon "button" at bounding box center [444, 126] width 14 height 14
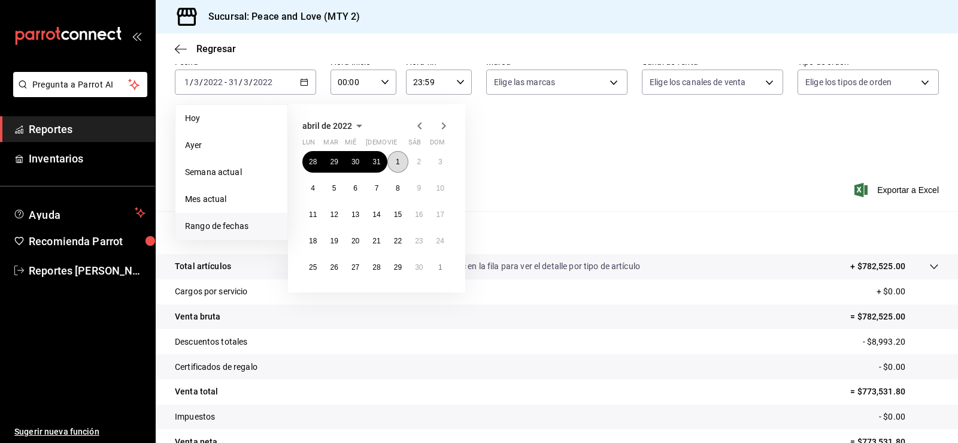
click at [401, 162] on button "1" at bounding box center [398, 162] width 21 height 22
click at [419, 268] on abbr "30" at bounding box center [419, 267] width 8 height 8
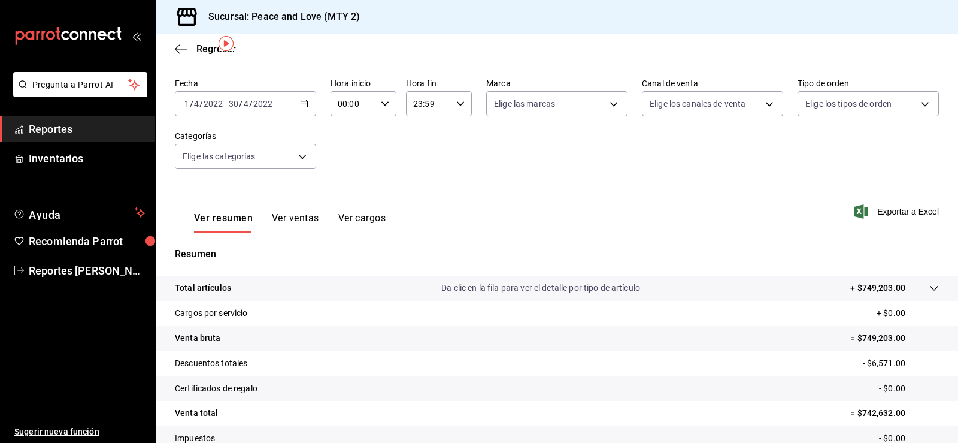
scroll to position [30, 0]
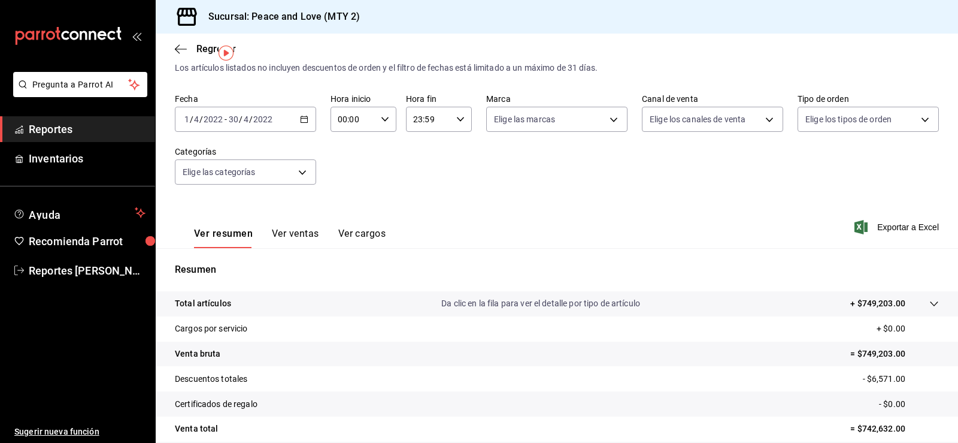
click at [440, 174] on div "Fecha [DATE] [DATE] - [DATE] [DATE] Hora inicio 00:00 Hora inicio Hora fin 23:5…" at bounding box center [557, 145] width 764 height 105
click at [302, 124] on div "[DATE] [DATE] - [DATE] [DATE]" at bounding box center [245, 119] width 141 height 25
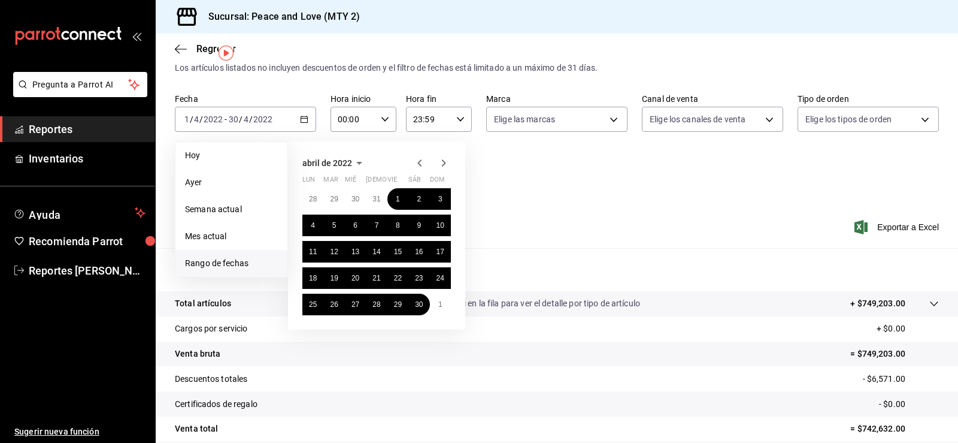
click at [444, 162] on icon "button" at bounding box center [444, 162] width 4 height 7
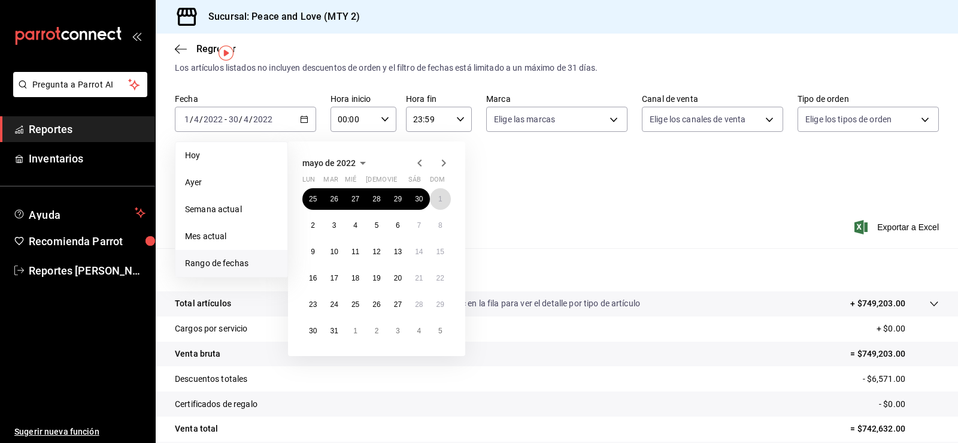
drag, startPoint x: 441, startPoint y: 199, endPoint x: 429, endPoint y: 217, distance: 20.8
click at [441, 199] on abbr "1" at bounding box center [440, 199] width 4 height 8
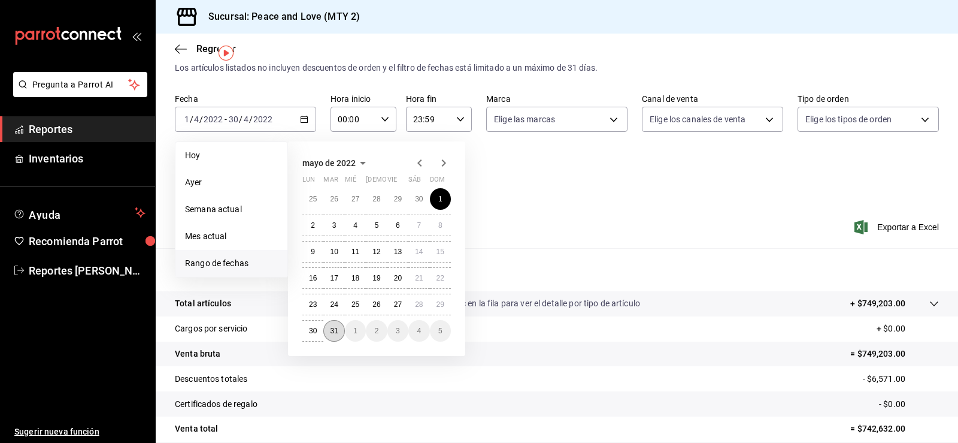
click at [335, 329] on abbr "31" at bounding box center [334, 330] width 8 height 8
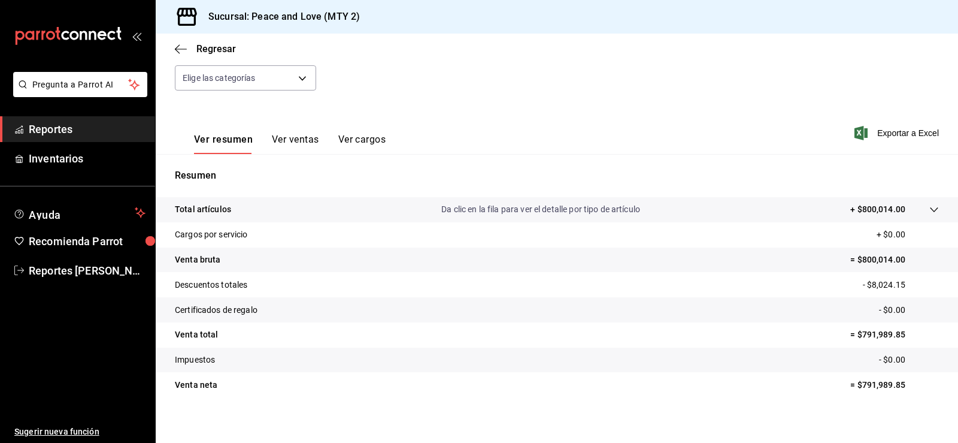
scroll to position [113, 0]
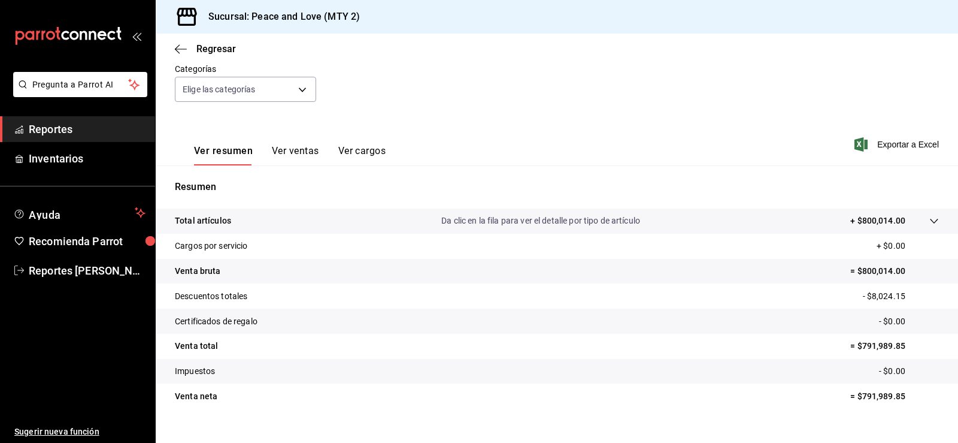
click at [616, 152] on div "Ver resumen Ver ventas Ver cargos Exportar a Excel" at bounding box center [557, 140] width 803 height 49
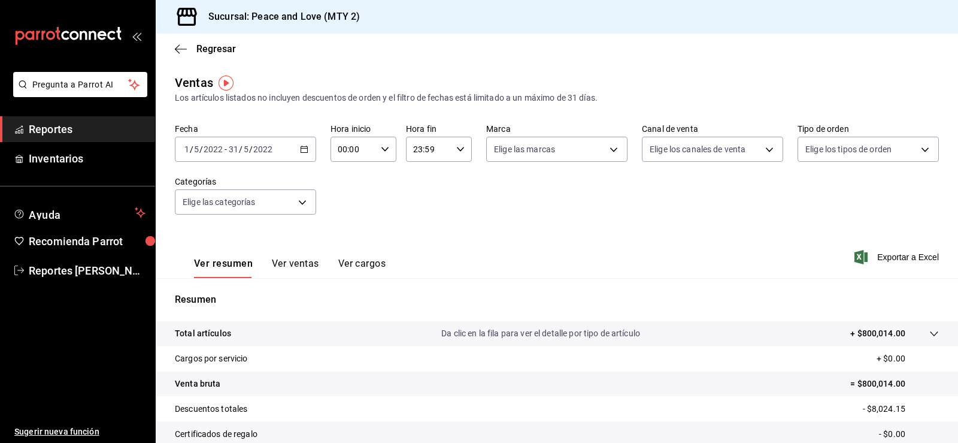
click at [302, 147] on icon "button" at bounding box center [304, 149] width 8 height 8
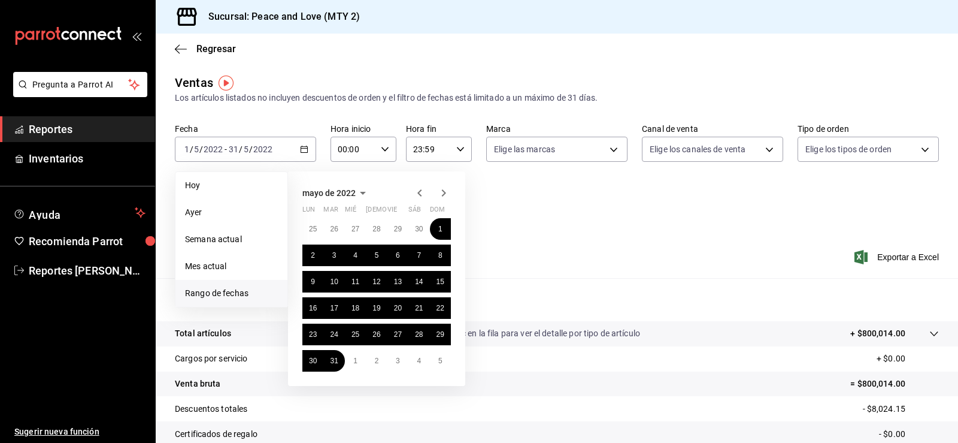
click at [441, 195] on icon "button" at bounding box center [444, 193] width 14 height 14
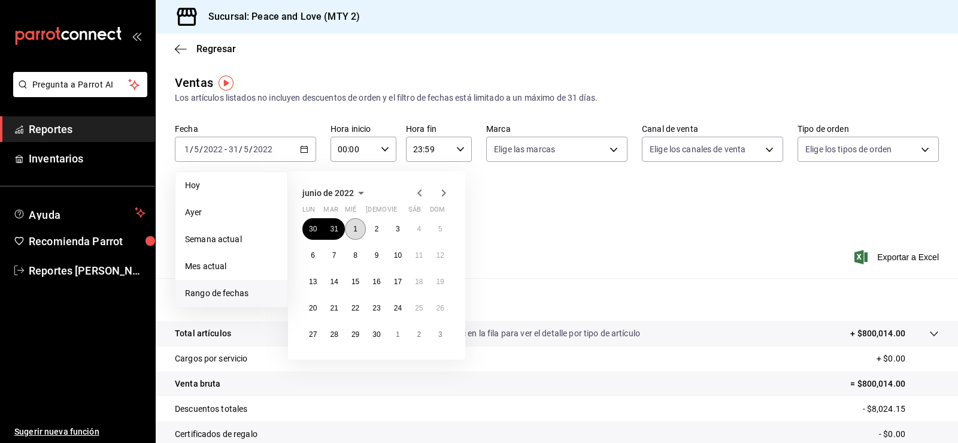
click at [353, 228] on button "1" at bounding box center [355, 229] width 21 height 22
click at [374, 336] on abbr "30" at bounding box center [377, 334] width 8 height 8
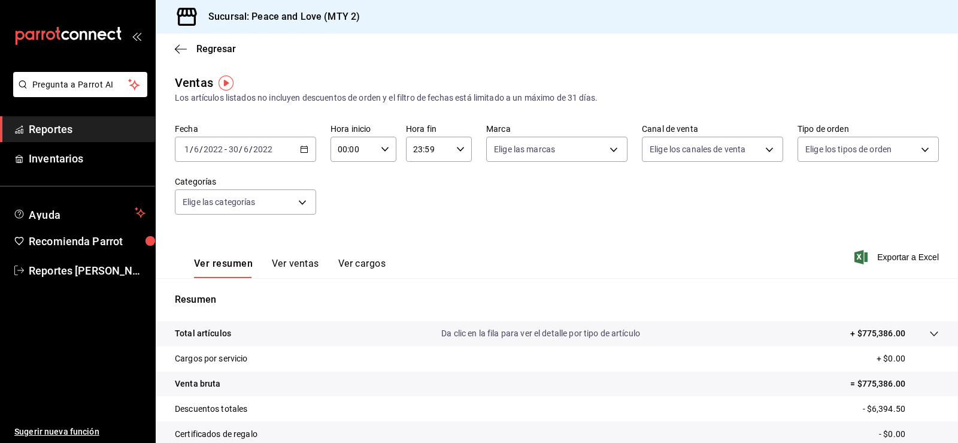
click at [305, 152] on \(Stroke\) "button" at bounding box center [304, 149] width 7 height 7
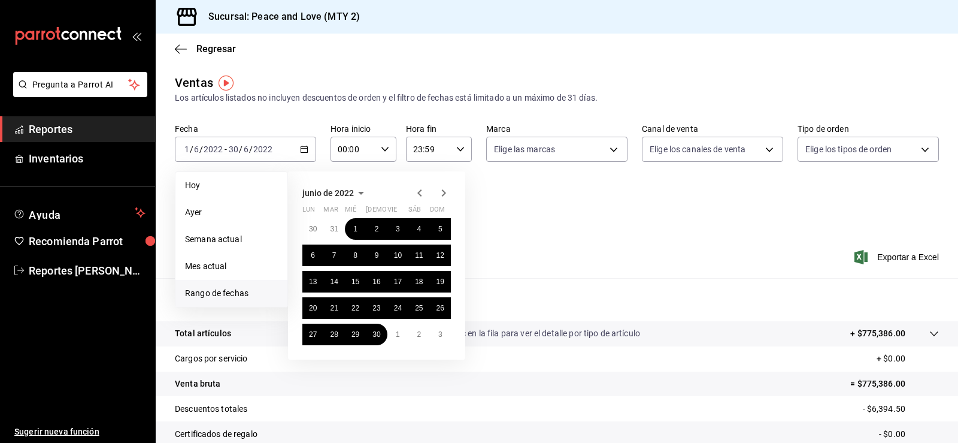
click at [443, 192] on icon "button" at bounding box center [444, 193] width 14 height 14
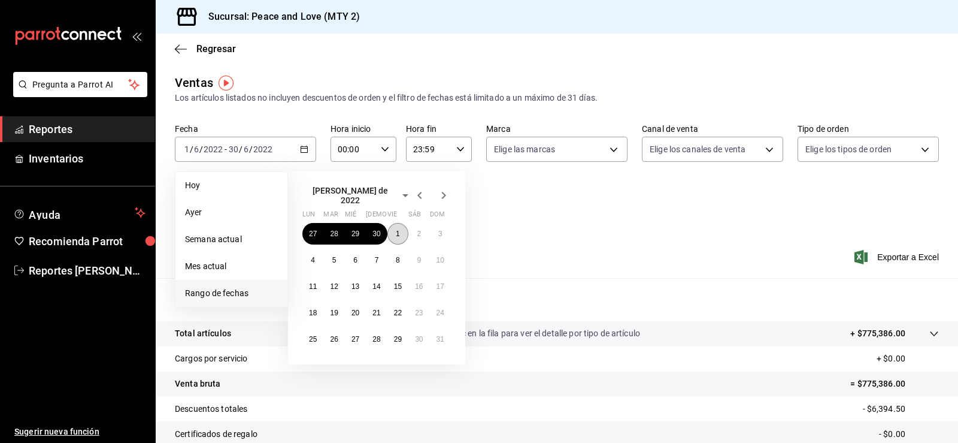
click at [400, 233] on button "1" at bounding box center [398, 234] width 21 height 22
click at [446, 337] on button "31" at bounding box center [440, 339] width 21 height 22
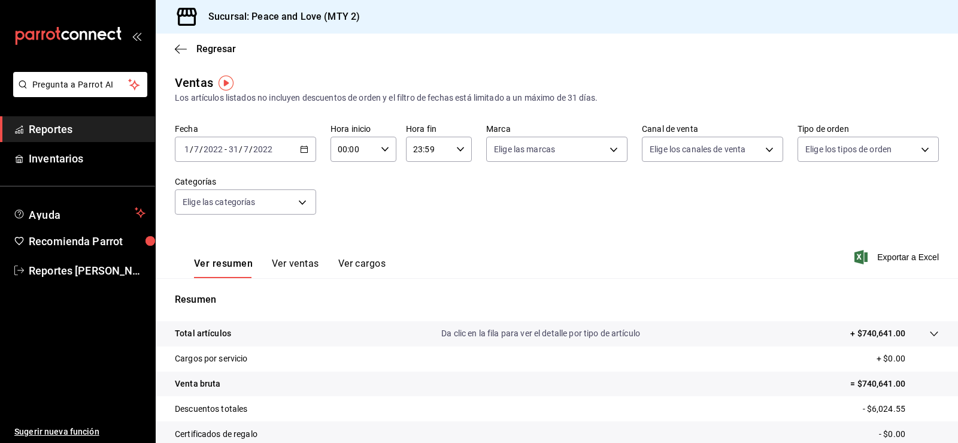
click at [303, 149] on \(Stroke\) "button" at bounding box center [304, 148] width 7 height 1
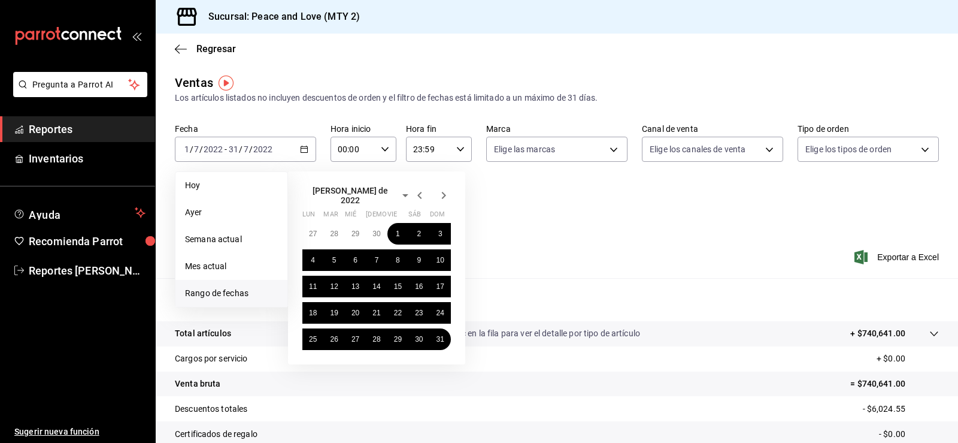
click at [442, 196] on icon "button" at bounding box center [444, 195] width 14 height 14
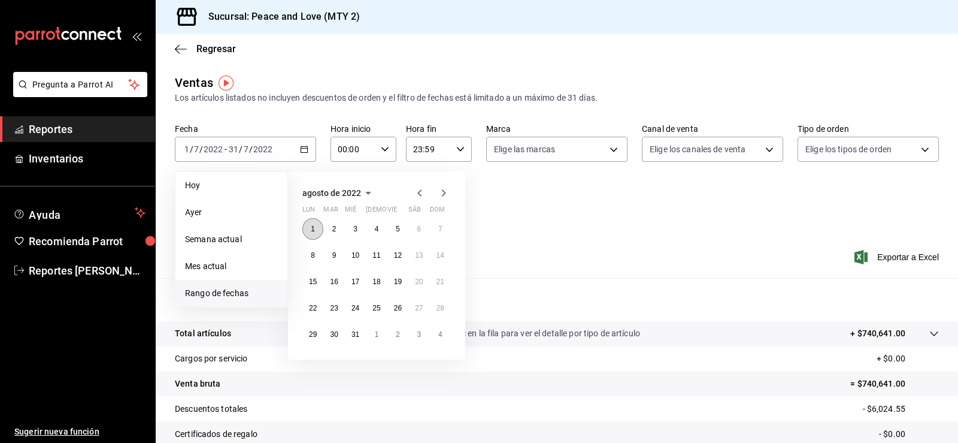
drag, startPoint x: 317, startPoint y: 224, endPoint x: 320, endPoint y: 233, distance: 9.3
click at [317, 224] on button "1" at bounding box center [312, 229] width 21 height 22
click at [358, 337] on abbr "31" at bounding box center [356, 334] width 8 height 8
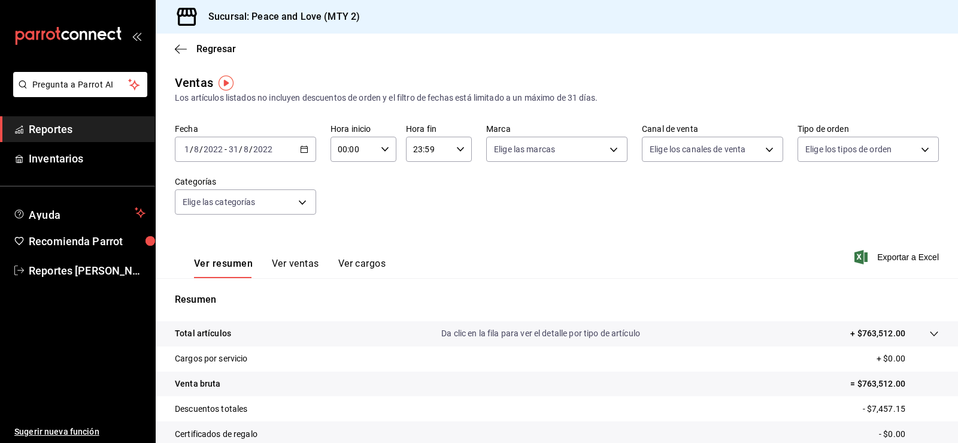
click at [301, 150] on icon "button" at bounding box center [304, 149] width 8 height 8
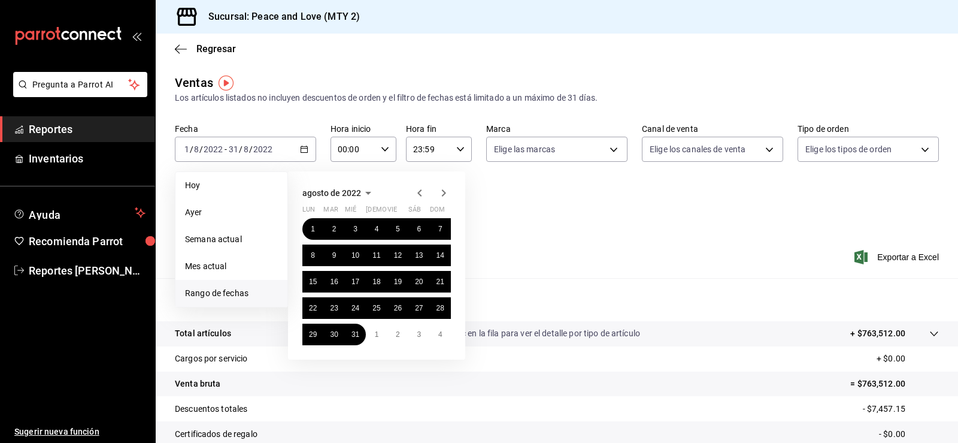
click at [445, 193] on icon "button" at bounding box center [444, 192] width 4 height 7
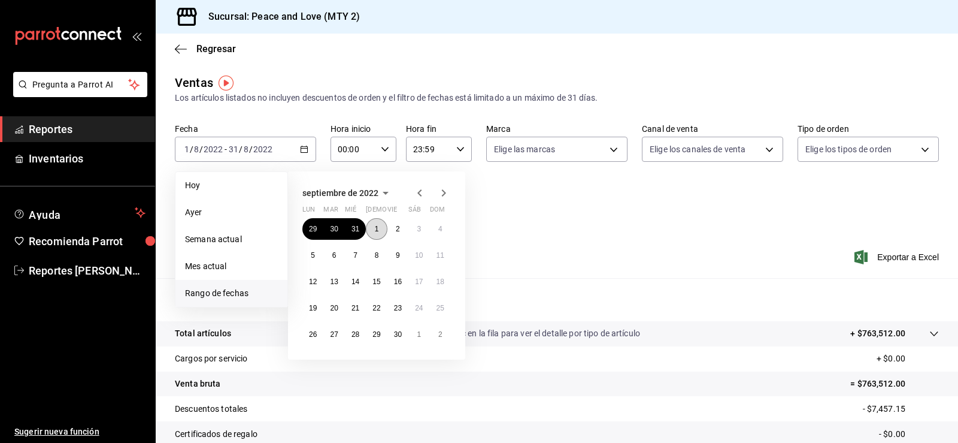
click at [380, 228] on button "1" at bounding box center [376, 229] width 21 height 22
click at [400, 342] on button "30" at bounding box center [398, 334] width 21 height 22
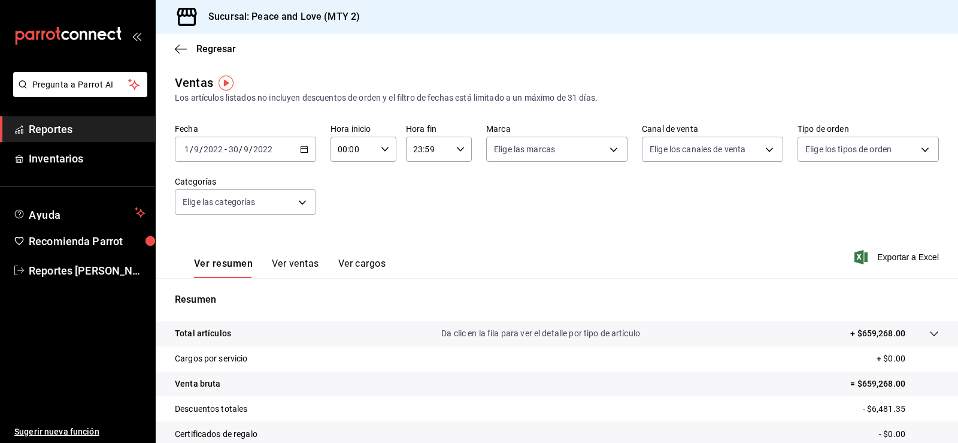
click at [304, 152] on icon "button" at bounding box center [304, 149] width 8 height 8
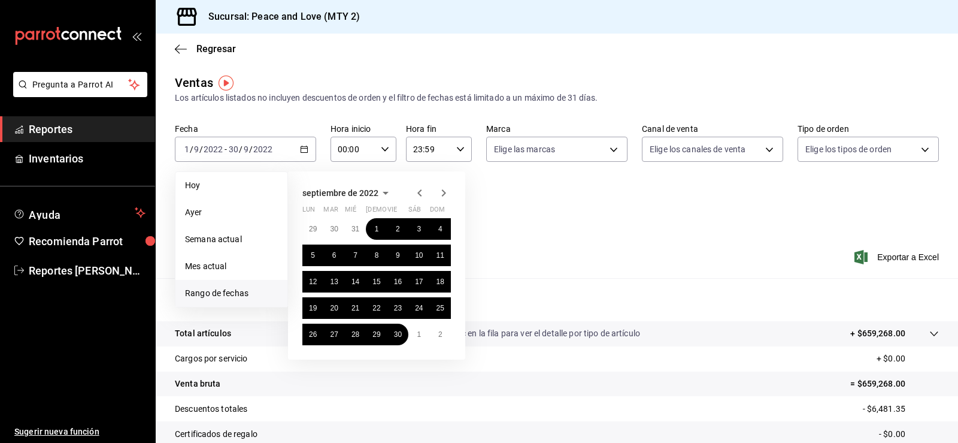
click at [440, 194] on icon "button" at bounding box center [444, 193] width 14 height 14
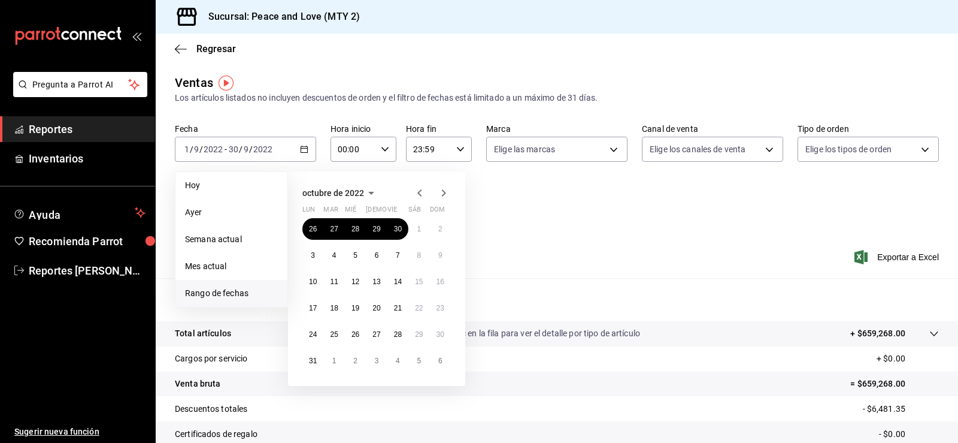
click at [440, 194] on icon "button" at bounding box center [444, 193] width 14 height 14
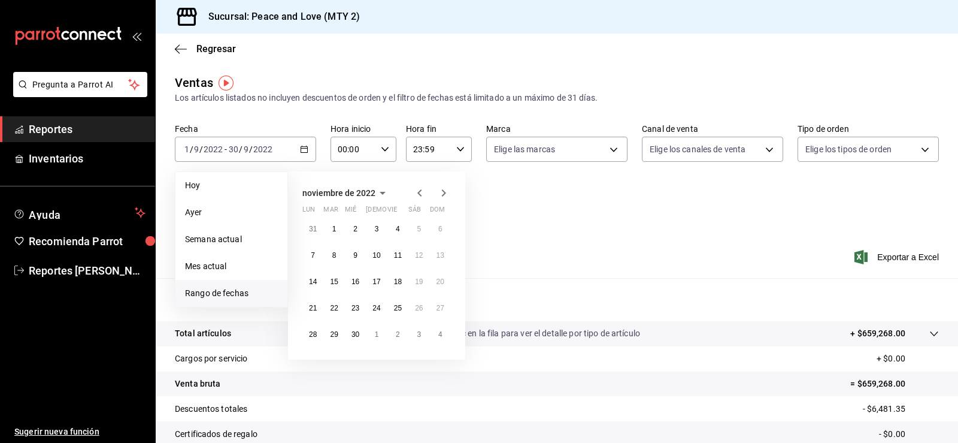
click at [444, 194] on icon "button" at bounding box center [444, 192] width 4 height 7
click at [379, 225] on button "1" at bounding box center [376, 229] width 21 height 22
click at [416, 339] on button "31" at bounding box center [419, 334] width 21 height 22
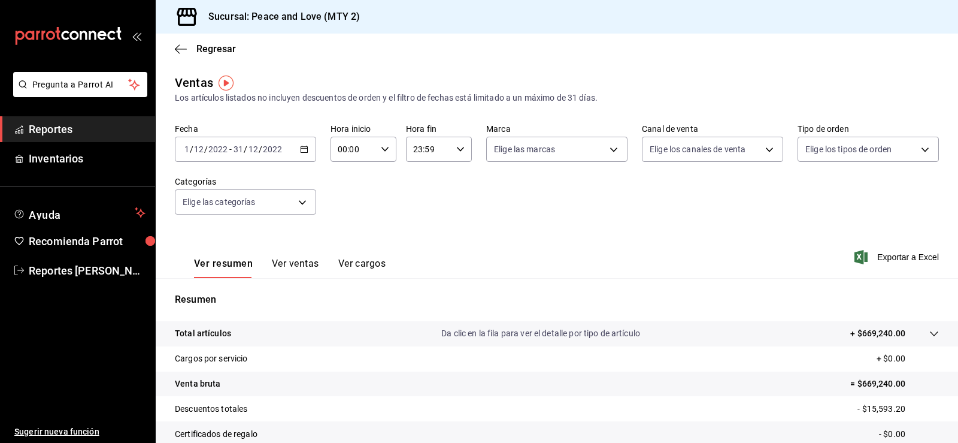
click at [301, 148] on \(Stroke\) "button" at bounding box center [304, 149] width 7 height 7
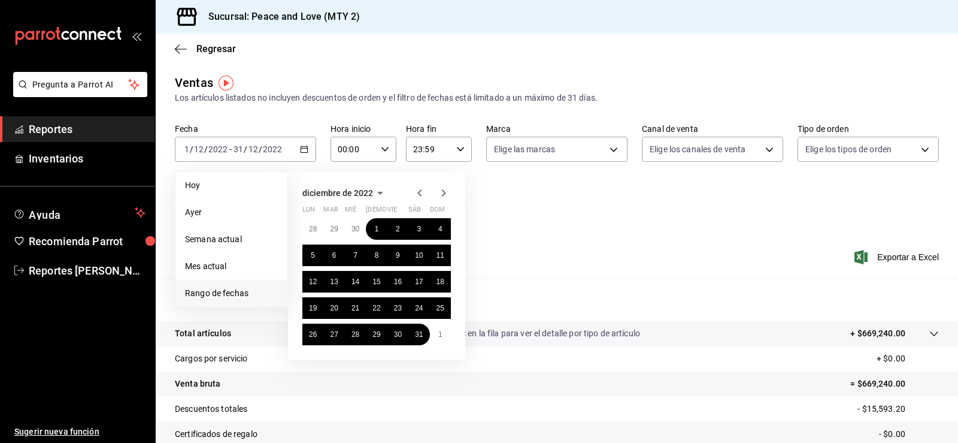
click at [440, 196] on icon "button" at bounding box center [444, 193] width 14 height 14
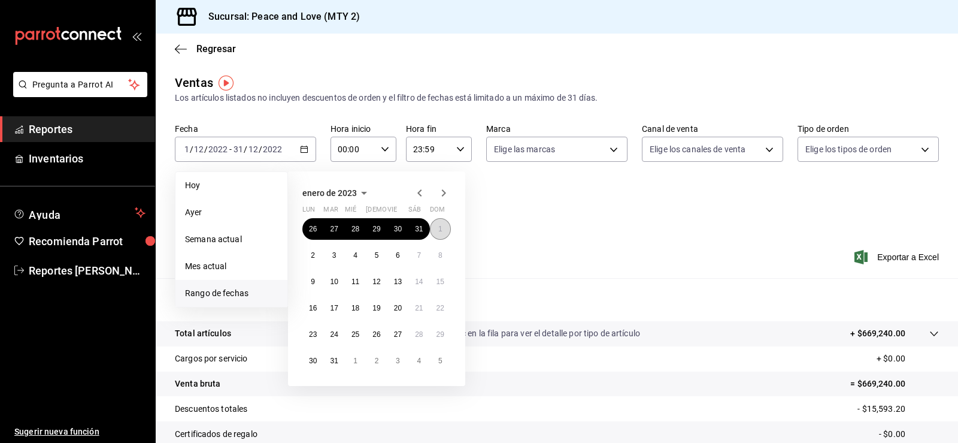
click at [443, 230] on button "1" at bounding box center [440, 229] width 21 height 22
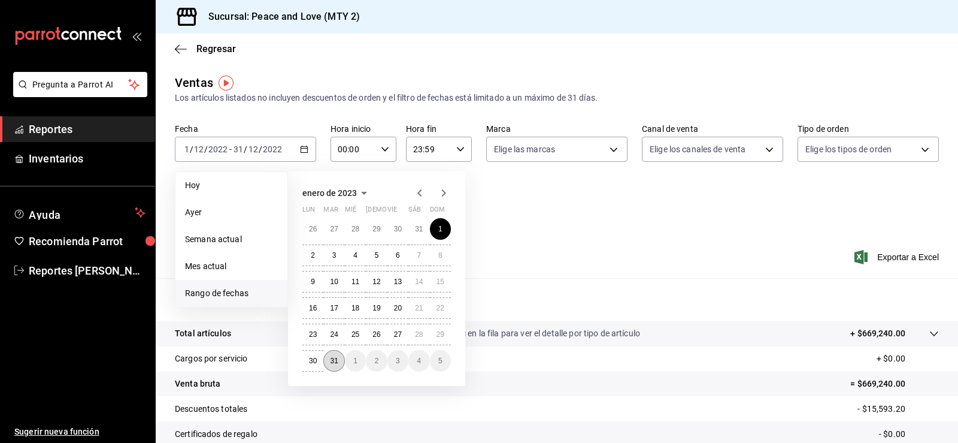
click at [335, 366] on button "31" at bounding box center [333, 361] width 21 height 22
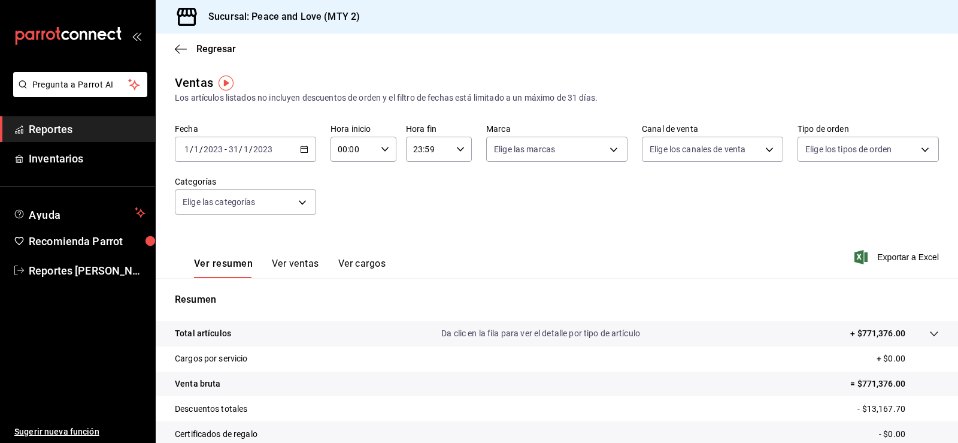
click at [302, 152] on \(Stroke\) "button" at bounding box center [304, 149] width 7 height 7
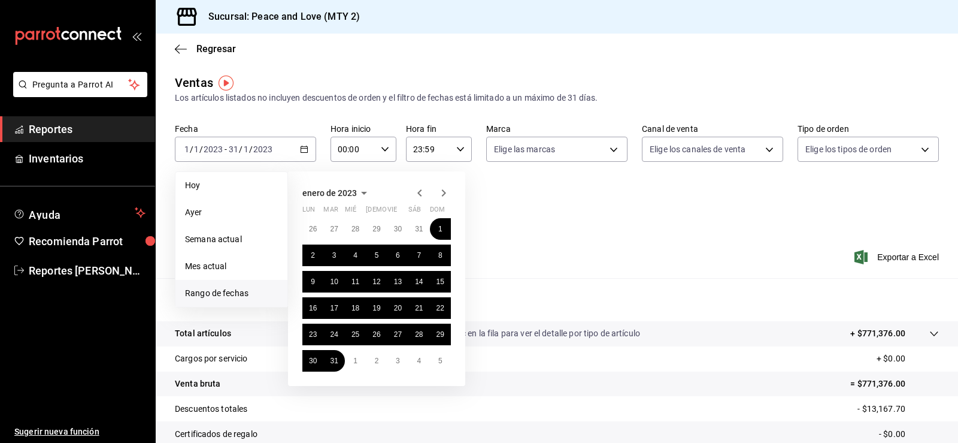
click at [440, 193] on icon "button" at bounding box center [444, 193] width 14 height 14
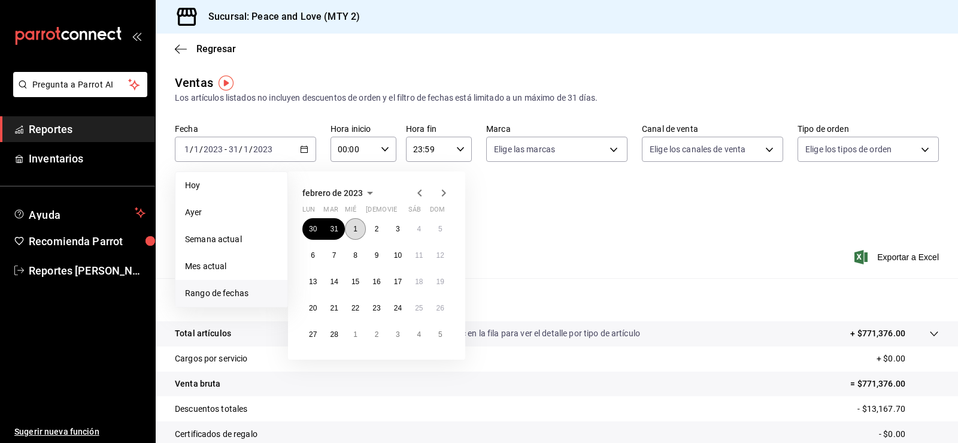
click at [355, 226] on abbr "1" at bounding box center [355, 229] width 4 height 8
click at [333, 335] on abbr "28" at bounding box center [334, 334] width 8 height 8
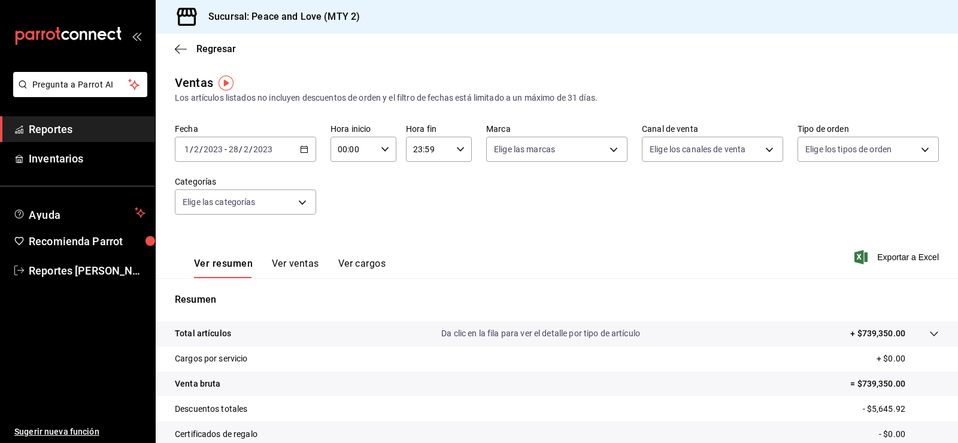
click at [300, 150] on icon "button" at bounding box center [304, 149] width 8 height 8
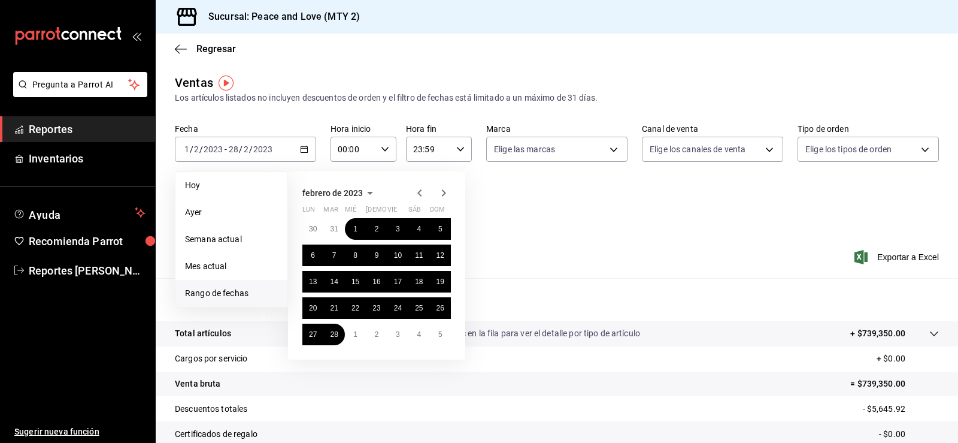
click at [443, 192] on icon "button" at bounding box center [444, 193] width 14 height 14
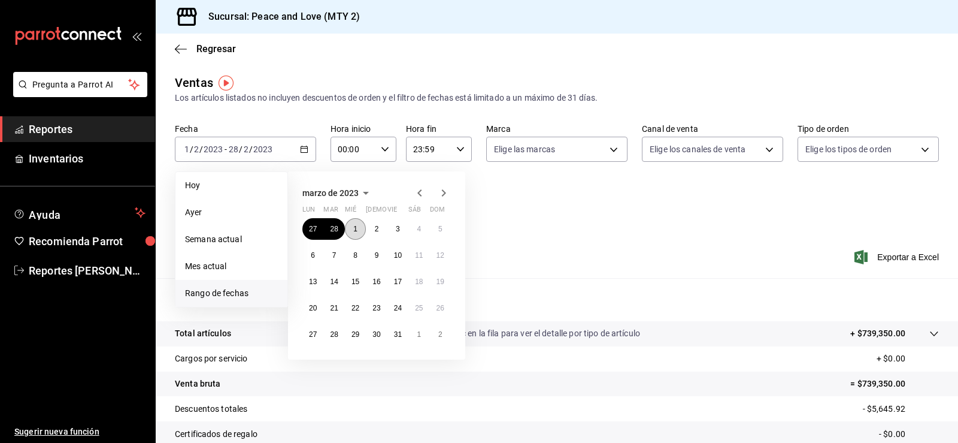
click at [352, 229] on button "1" at bounding box center [355, 229] width 21 height 22
click at [400, 334] on abbr "31" at bounding box center [398, 334] width 8 height 8
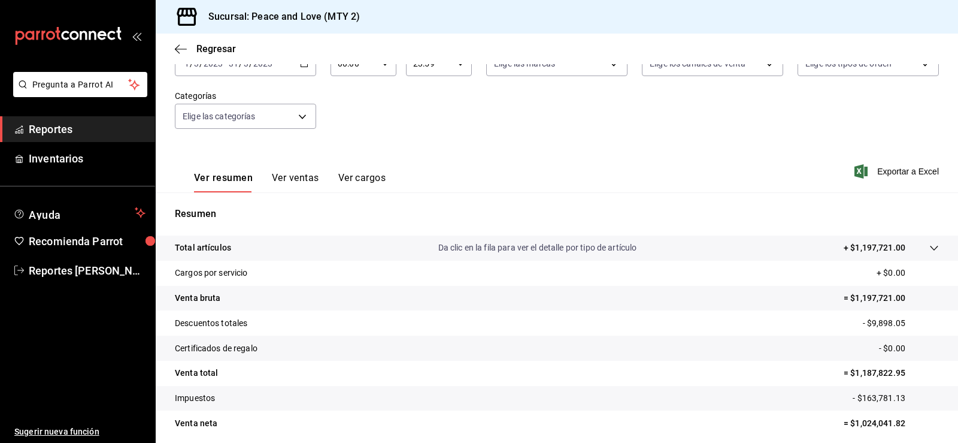
scroll to position [131, 0]
